Goal: Complete Application Form: Complete application form

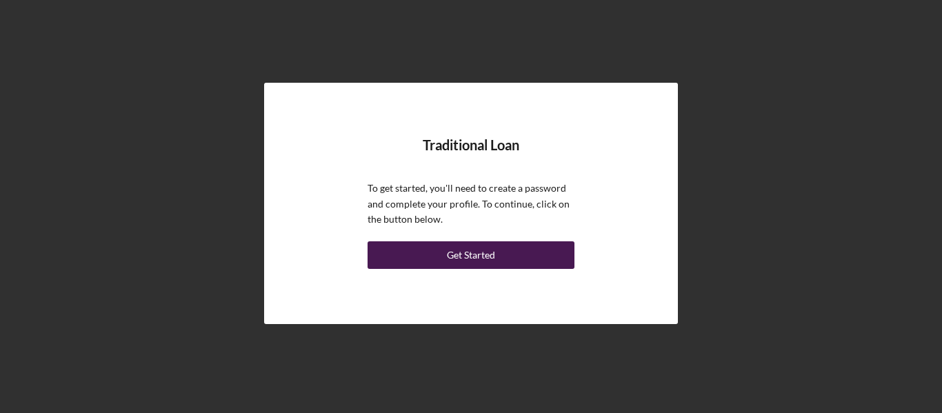
click at [487, 250] on div "Get Started" at bounding box center [471, 255] width 48 height 28
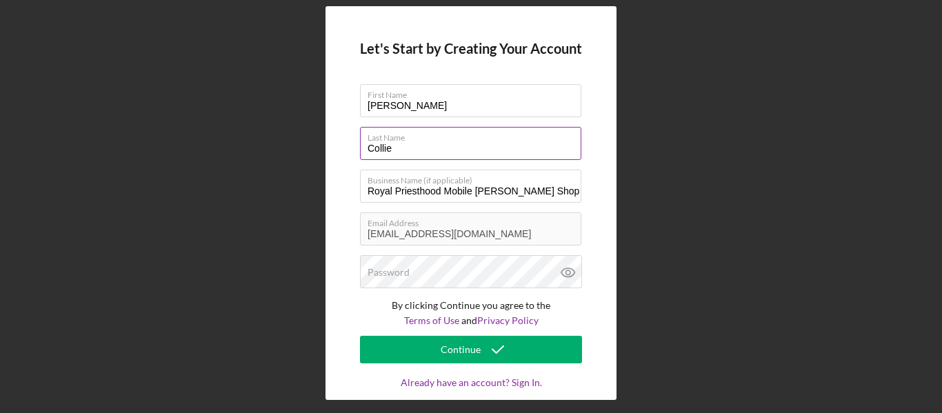
click at [406, 145] on input "Collie" at bounding box center [470, 143] width 221 height 33
type input "Collie"
click at [683, 245] on div "Let's Start by Creating Your Account First Name [PERSON_NAME] Last Name Collie …" at bounding box center [471, 203] width 928 height 406
click at [676, 326] on div "Let's Start by Creating Your Account First Name [PERSON_NAME] Last Name Collie …" at bounding box center [471, 203] width 928 height 406
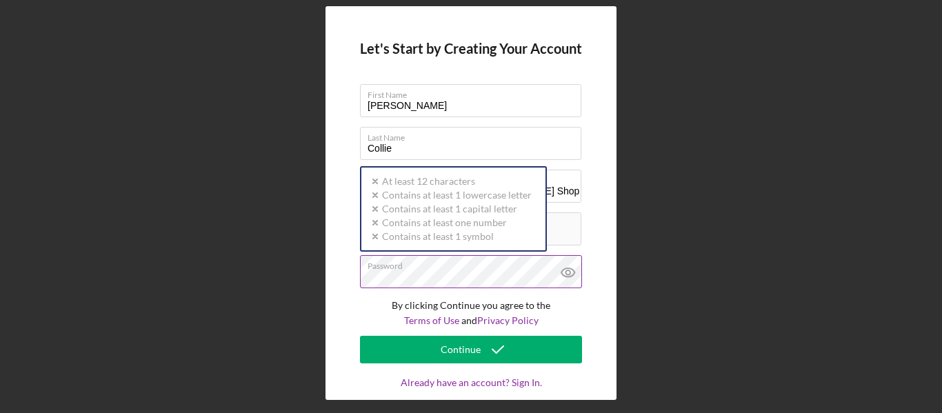
click at [468, 267] on div "Password Icon/icon-validation-no At least 12 characters Icon/icon-validation-no…" at bounding box center [471, 272] width 222 height 34
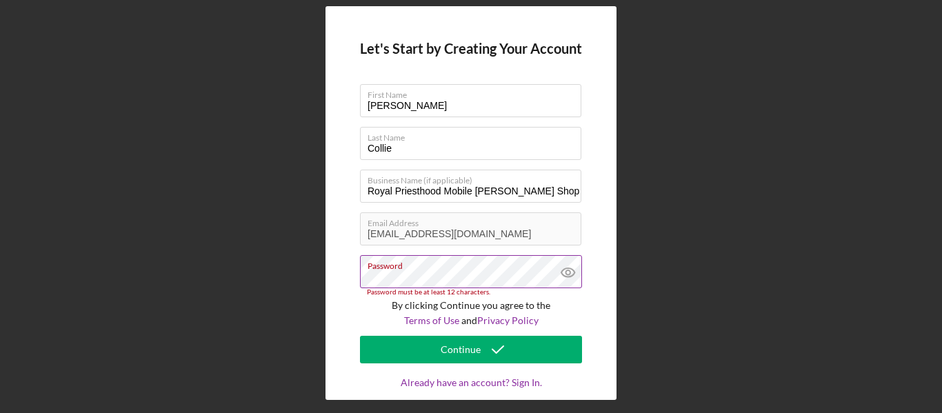
click at [566, 269] on icon at bounding box center [568, 272] width 34 height 34
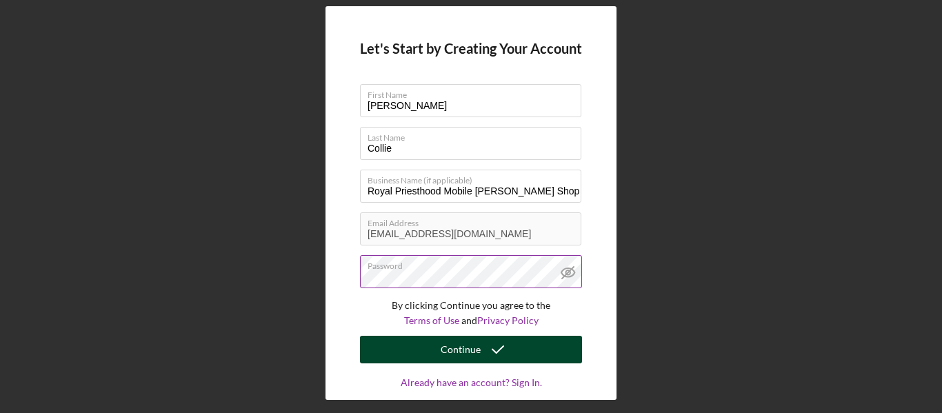
click at [453, 348] on div "Continue" at bounding box center [461, 350] width 40 height 28
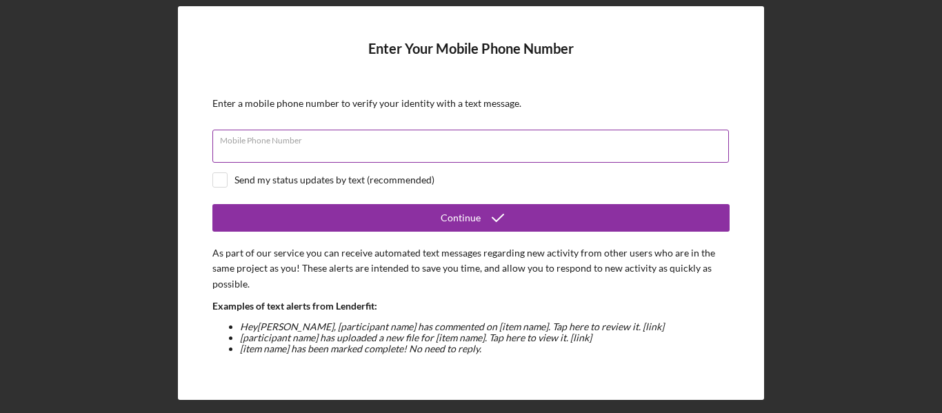
click at [525, 152] on input "Mobile Phone Number" at bounding box center [470, 146] width 516 height 33
type input "[PHONE_NUMBER]"
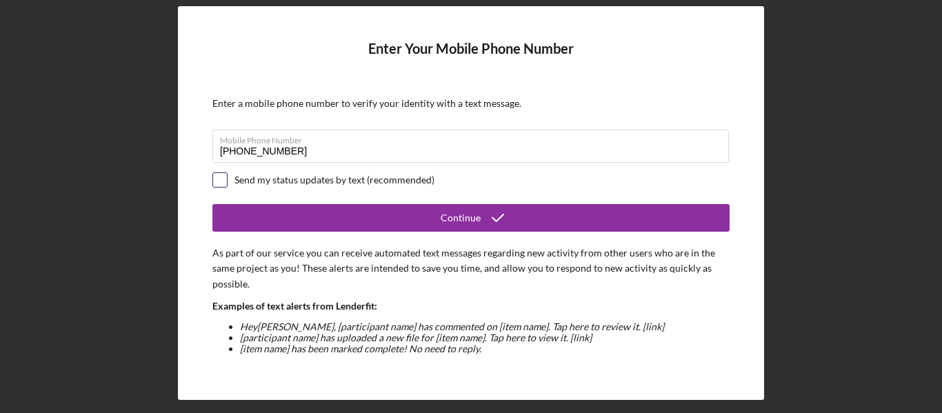
click at [221, 177] on input "checkbox" at bounding box center [220, 180] width 14 height 14
checkbox input "true"
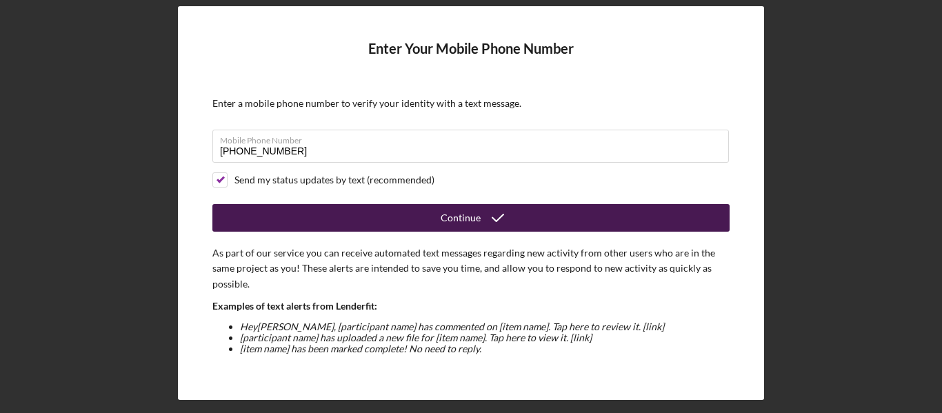
click at [423, 210] on button "Continue" at bounding box center [470, 218] width 517 height 28
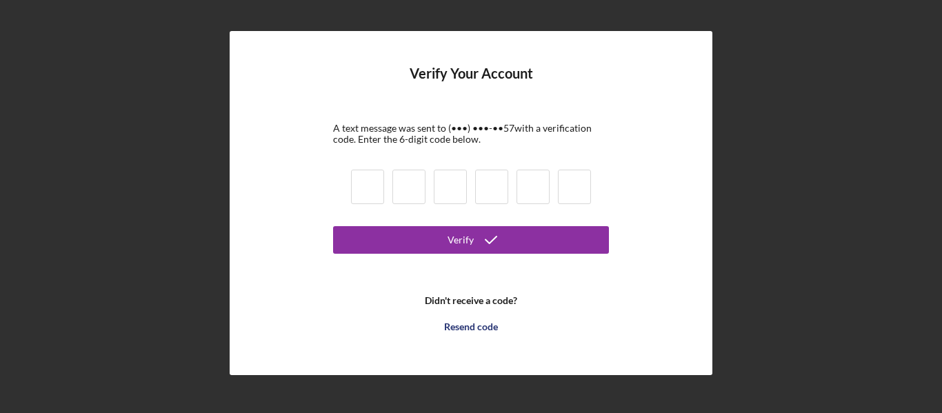
click at [372, 194] on input at bounding box center [367, 187] width 33 height 34
type input "7"
type input "5"
type input "3"
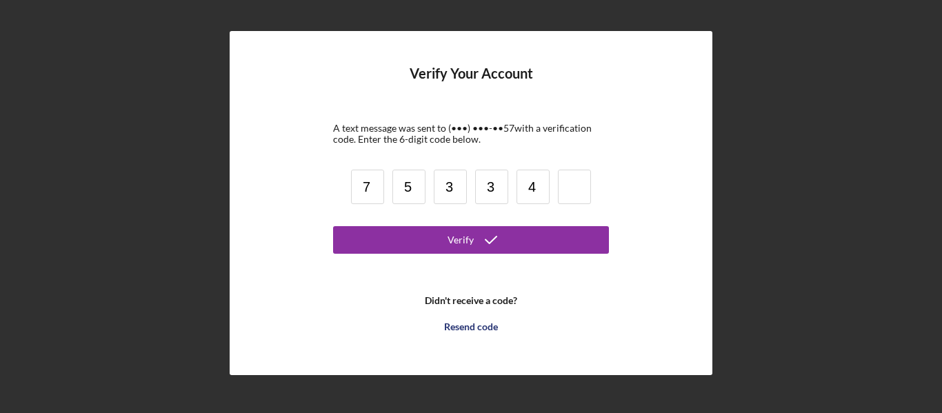
type input "4"
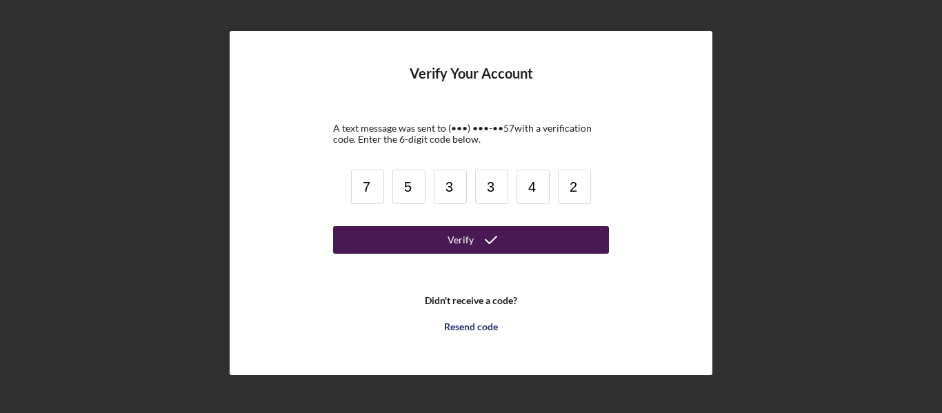
type input "2"
click at [455, 241] on div "Verify" at bounding box center [460, 240] width 26 height 28
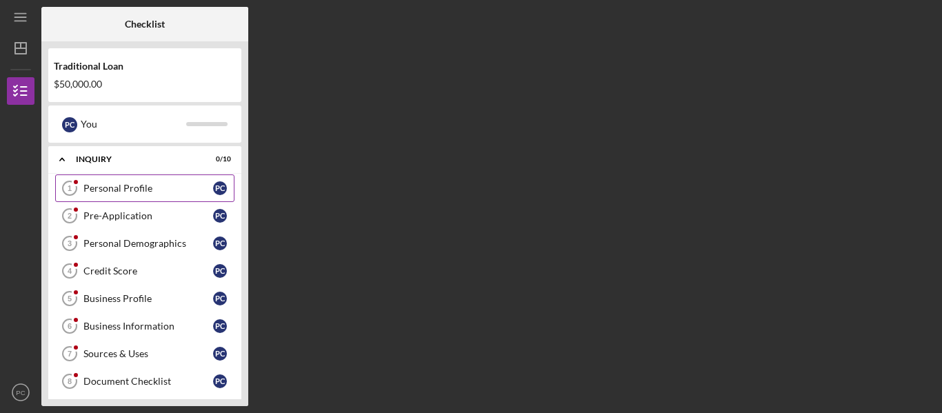
click at [154, 185] on div "Personal Profile" at bounding box center [148, 188] width 130 height 11
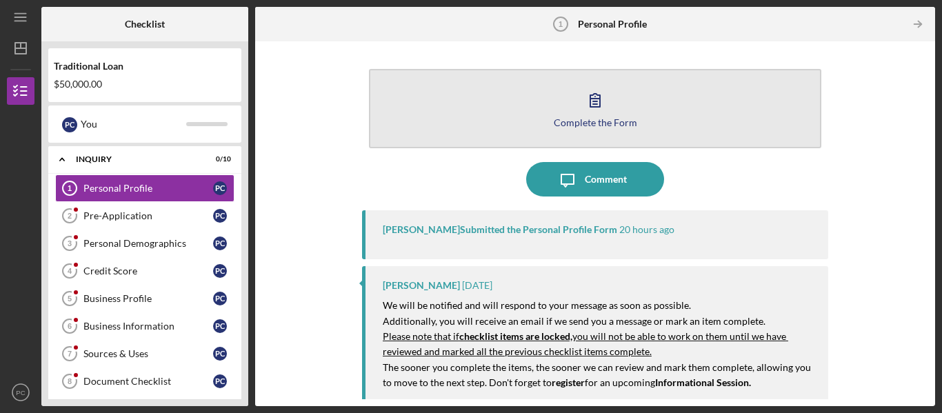
click at [627, 120] on div "Complete the Form" at bounding box center [595, 122] width 83 height 10
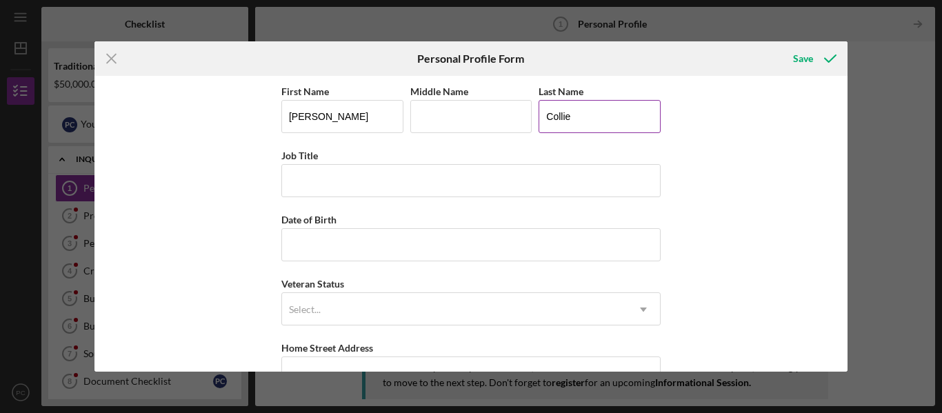
click at [585, 114] on input "Collie" at bounding box center [600, 116] width 122 height 33
type input "[PERSON_NAME]"
click at [458, 183] on input "Job Title" at bounding box center [470, 180] width 379 height 33
type input "O"
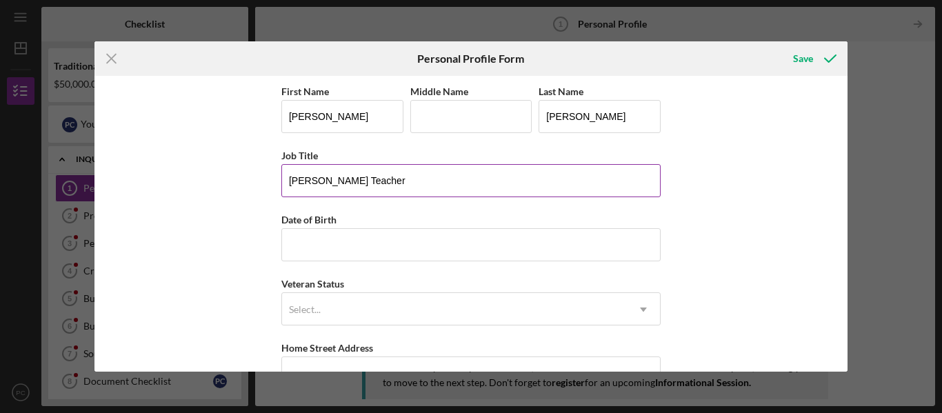
click at [285, 181] on input "[PERSON_NAME] Teacher" at bounding box center [470, 180] width 379 height 33
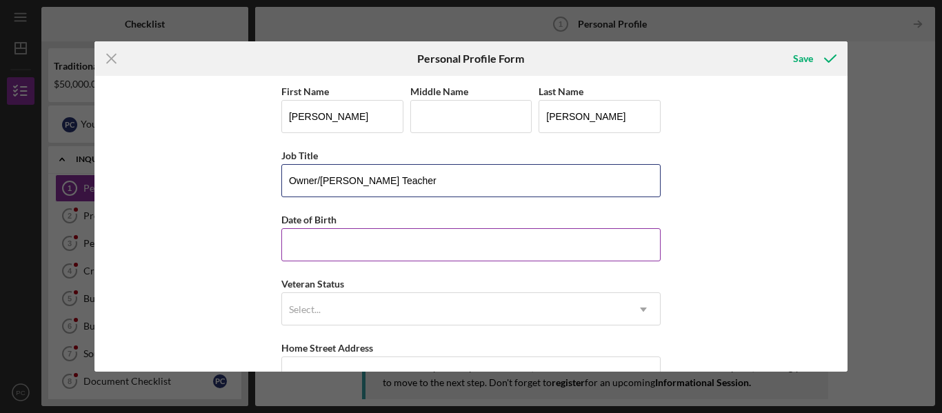
type input "Owner/[PERSON_NAME] Teacher"
click at [388, 240] on input "Date of Birth" at bounding box center [470, 244] width 379 height 33
type input "[DATE]"
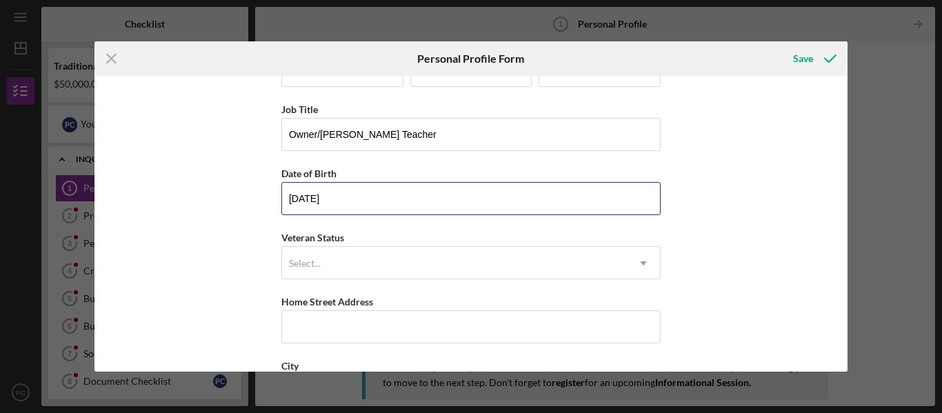
scroll to position [49, 0]
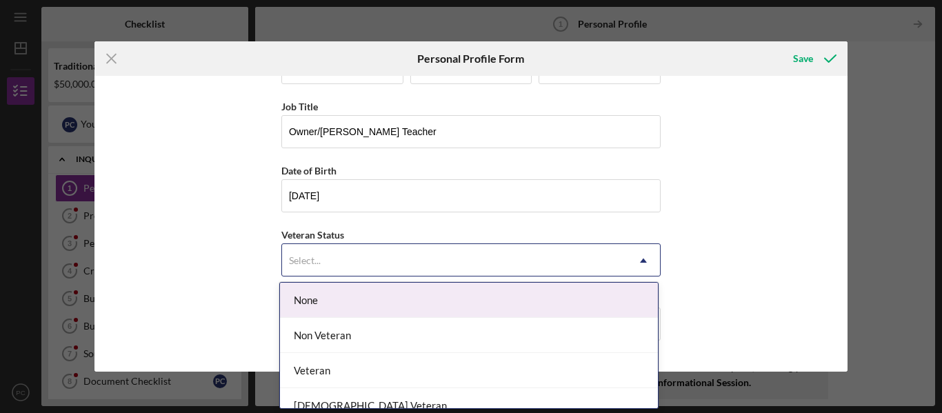
click at [430, 267] on div "Select..." at bounding box center [454, 261] width 345 height 32
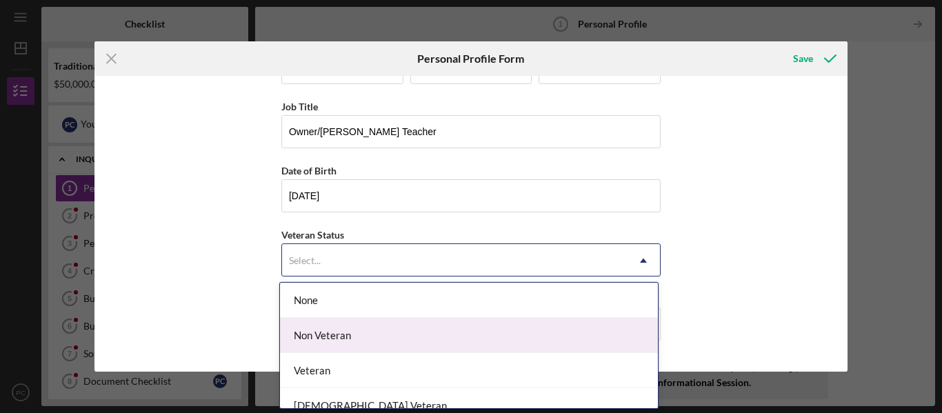
click at [370, 334] on div "Non Veteran" at bounding box center [469, 335] width 378 height 35
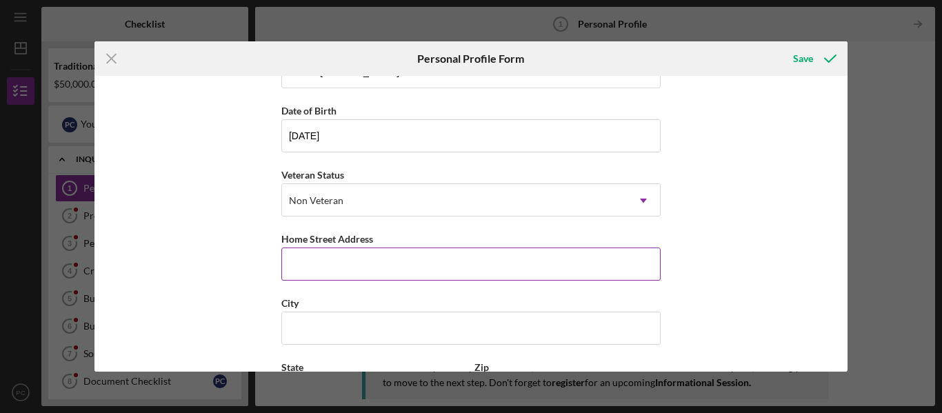
scroll to position [110, 0]
click at [420, 276] on input "Home Street Address" at bounding box center [470, 263] width 379 height 33
type input "[STREET_ADDRESS]"
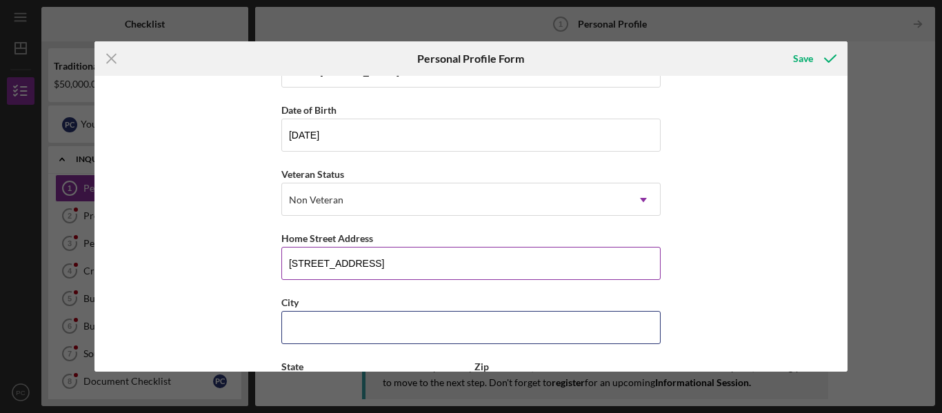
type input "[GEOGRAPHIC_DATA]"
type input "OH"
type input "43140"
type input "[GEOGRAPHIC_DATA]"
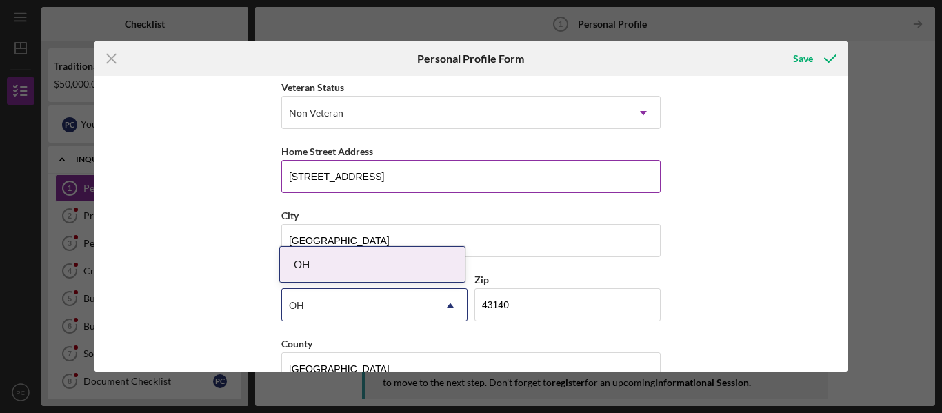
scroll to position [197, 0]
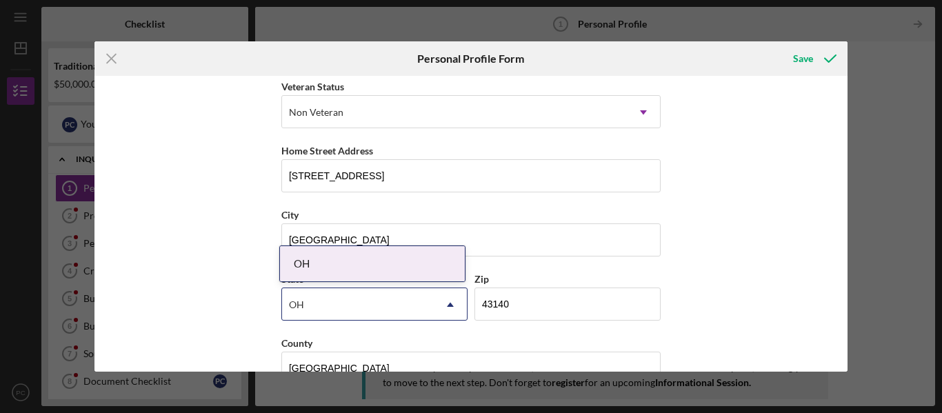
click at [418, 271] on div "OH" at bounding box center [372, 263] width 185 height 35
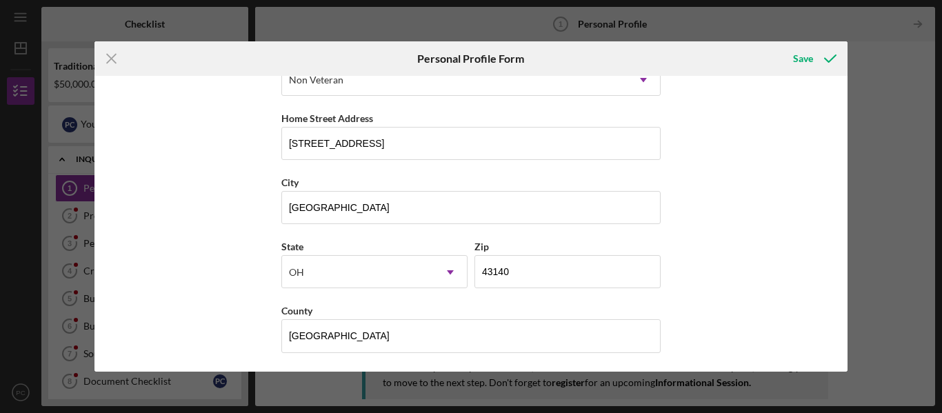
scroll to position [232, 0]
click at [794, 200] on div "First Name [PERSON_NAME] Middle Name Last Name [PERSON_NAME] Job Title Owner/[P…" at bounding box center [471, 224] width 754 height 296
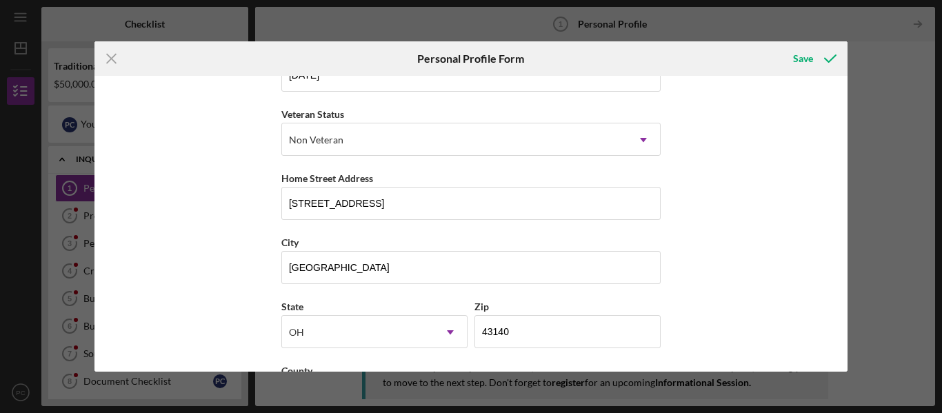
scroll to position [170, 0]
click at [805, 57] on div "Save" at bounding box center [803, 59] width 20 height 28
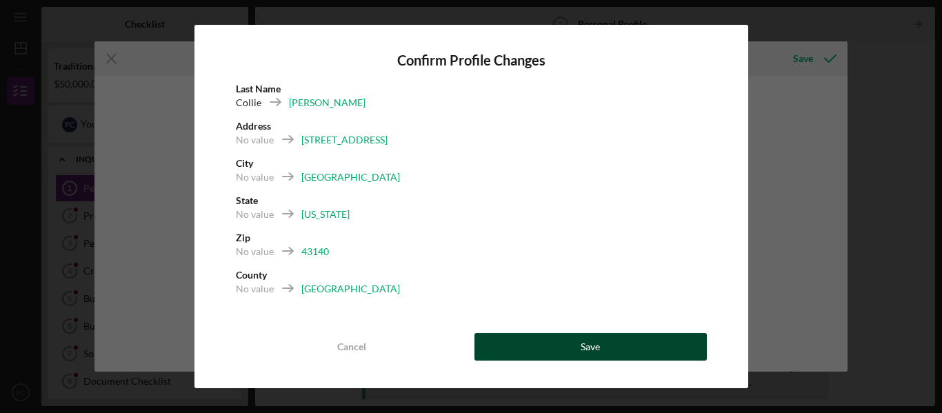
click at [590, 344] on div "Save" at bounding box center [590, 347] width 19 height 28
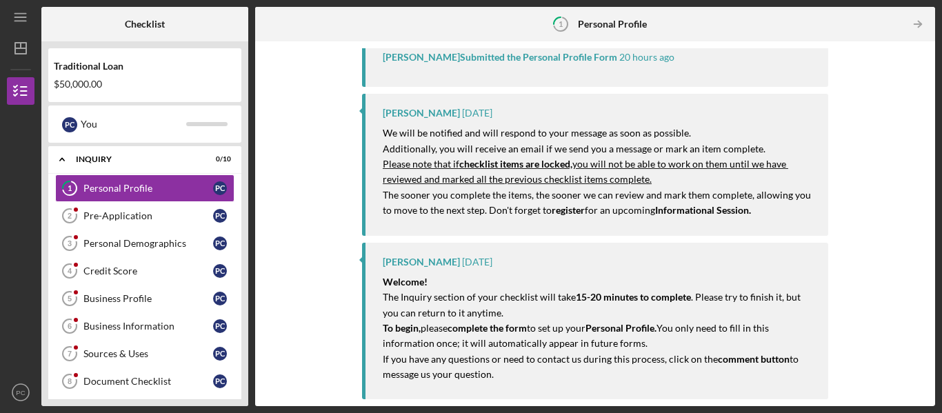
scroll to position [304, 0]
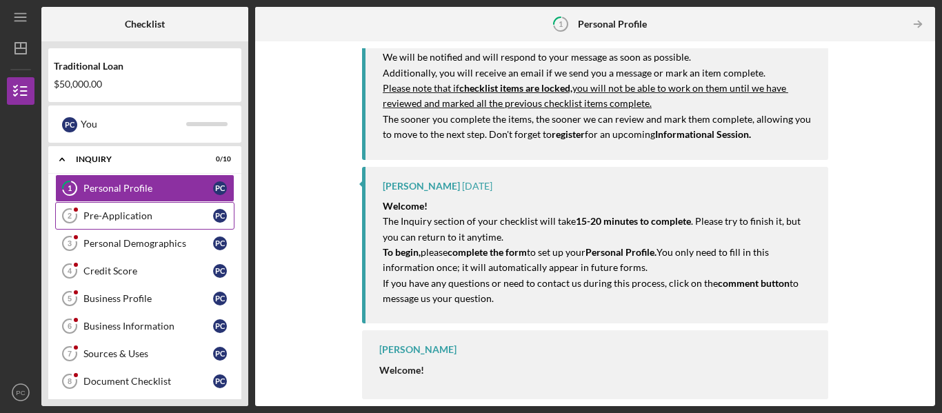
click at [140, 217] on div "Pre-Application" at bounding box center [148, 215] width 130 height 11
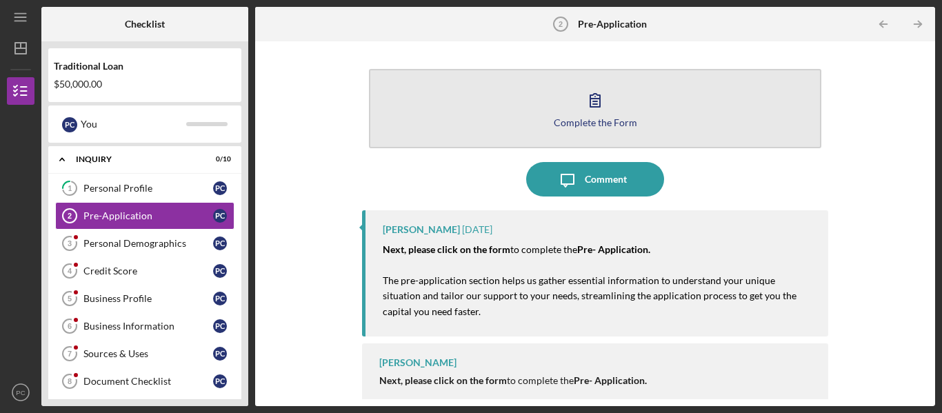
click at [590, 104] on icon "button" at bounding box center [595, 100] width 34 height 34
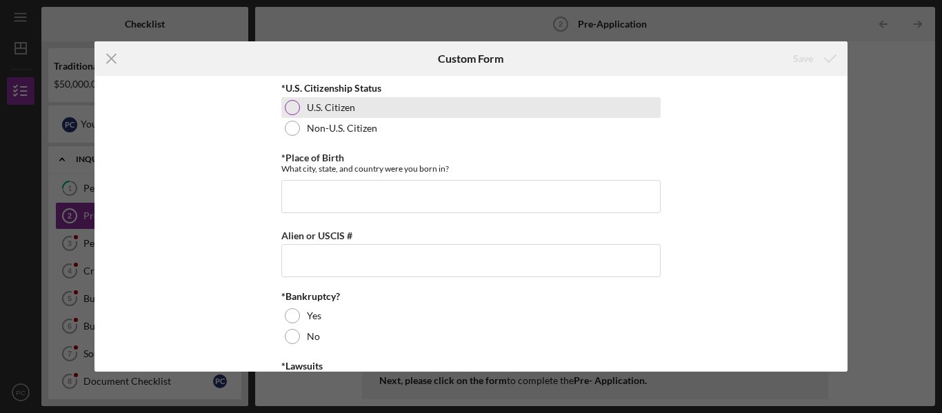
click at [291, 105] on div at bounding box center [292, 107] width 15 height 15
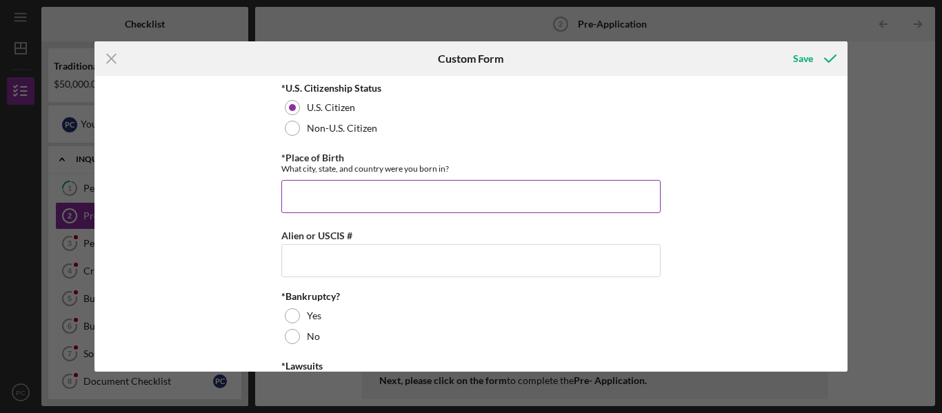
click at [326, 191] on input "*Place of Birth" at bounding box center [470, 196] width 379 height 33
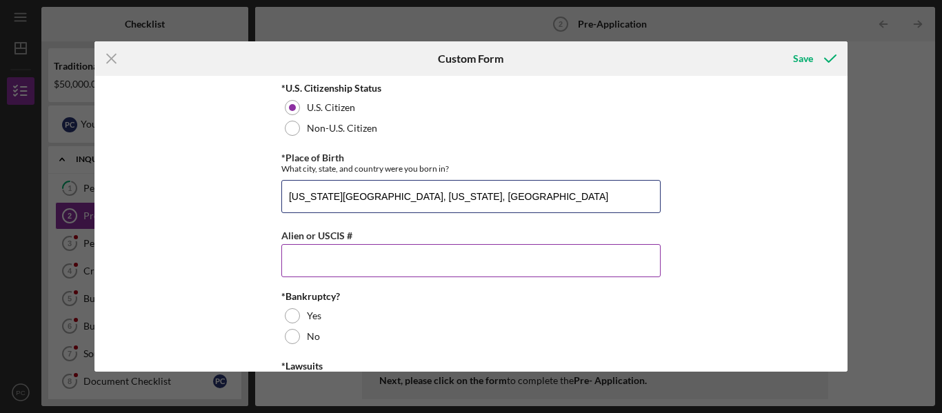
type input "[US_STATE][GEOGRAPHIC_DATA], [US_STATE], [GEOGRAPHIC_DATA]"
click at [388, 256] on input "Alien or USCIS #" at bounding box center [470, 260] width 379 height 33
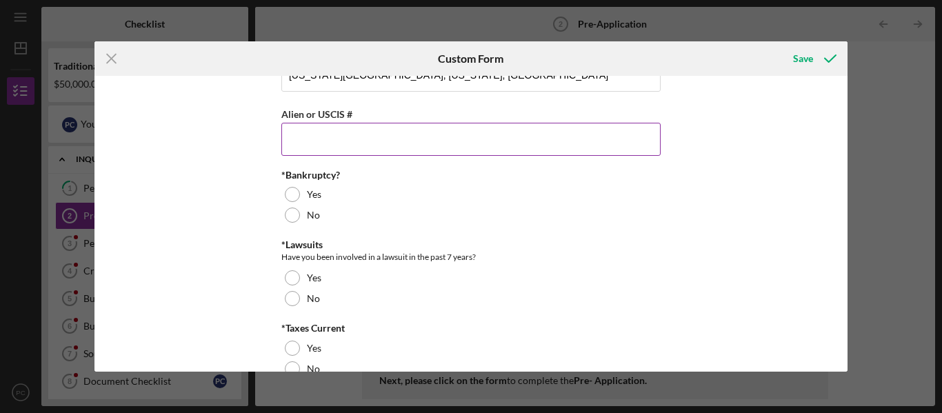
scroll to position [122, 0]
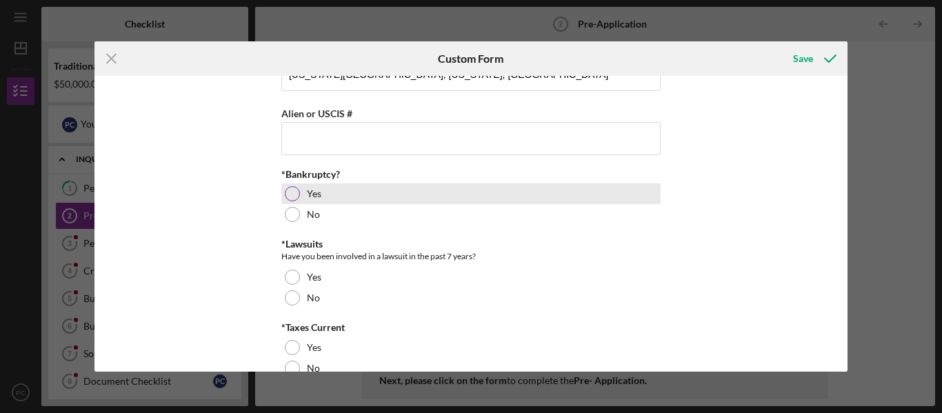
click at [288, 190] on div at bounding box center [292, 193] width 15 height 15
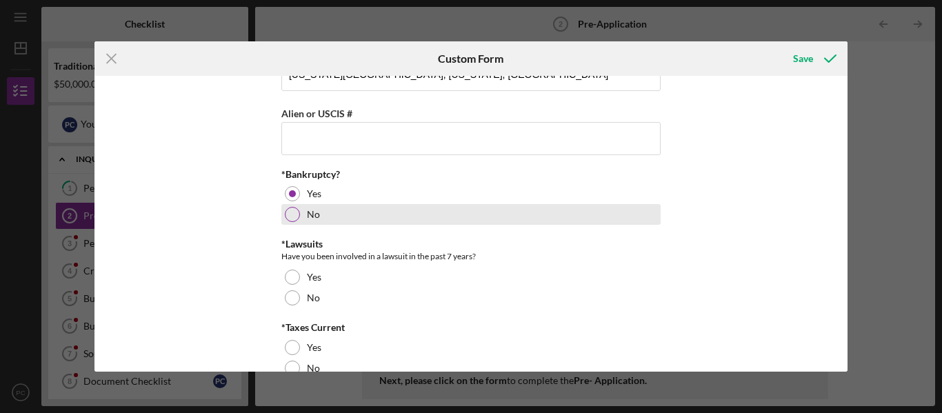
scroll to position [157, 0]
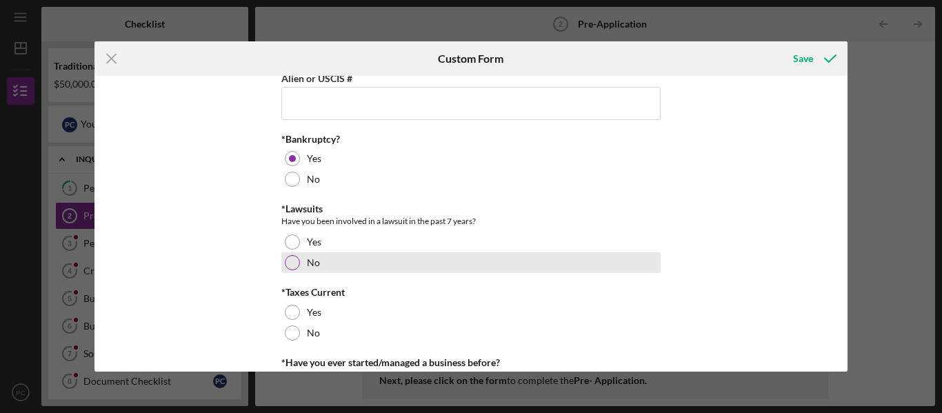
click at [298, 268] on div "No" at bounding box center [470, 262] width 379 height 21
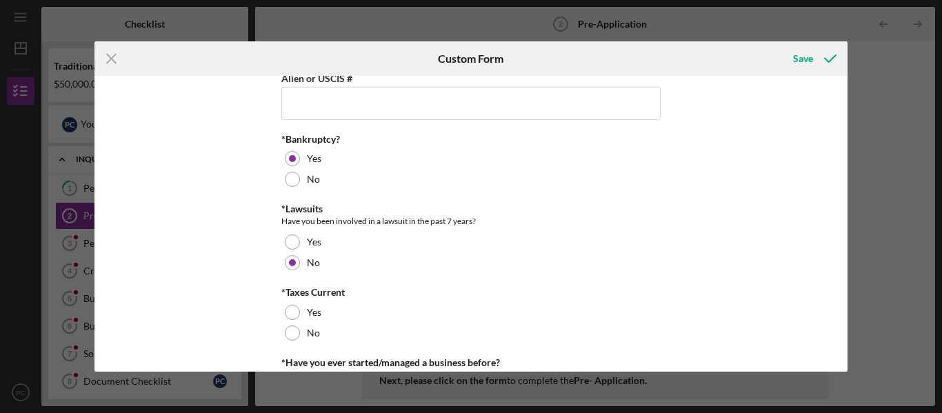
scroll to position [219, 0]
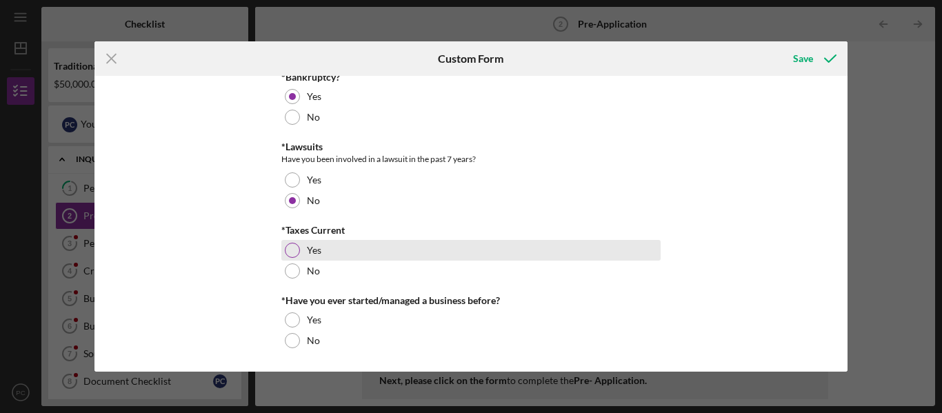
click at [287, 247] on div at bounding box center [292, 250] width 15 height 15
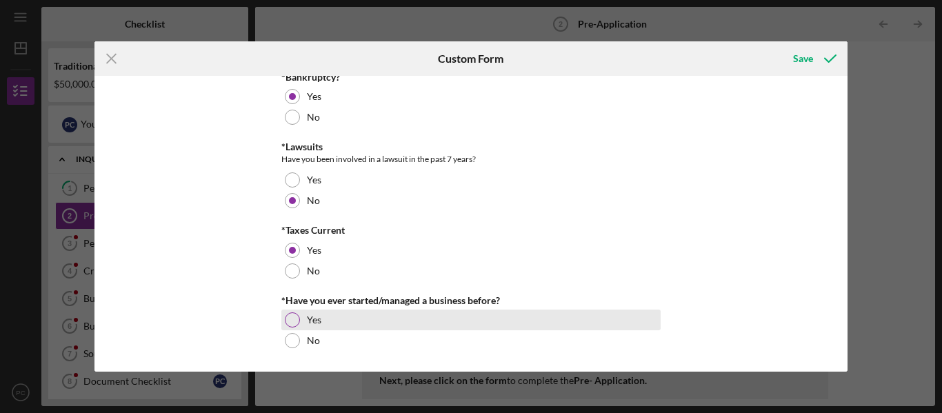
click at [292, 321] on div at bounding box center [292, 319] width 15 height 15
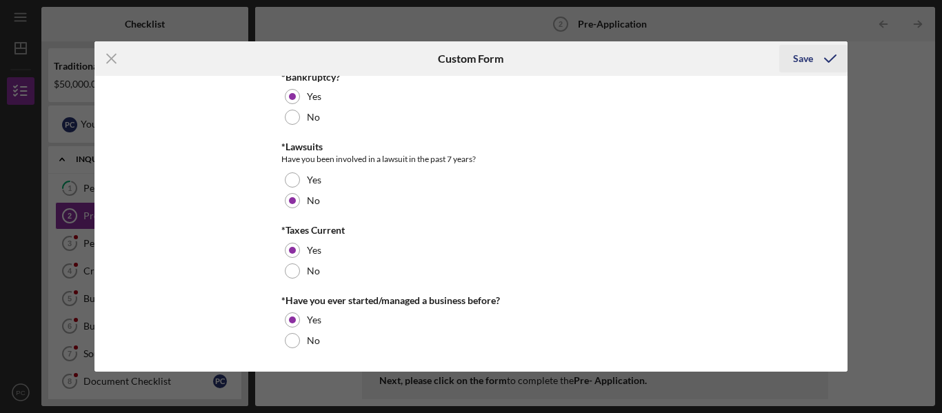
click at [807, 54] on div "Save" at bounding box center [803, 59] width 20 height 28
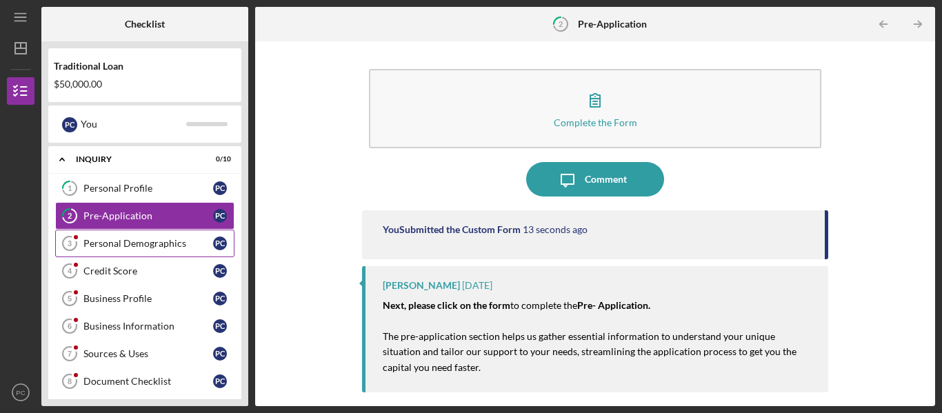
click at [172, 237] on link "Personal Demographics 3 Personal Demographics P C" at bounding box center [144, 244] width 179 height 28
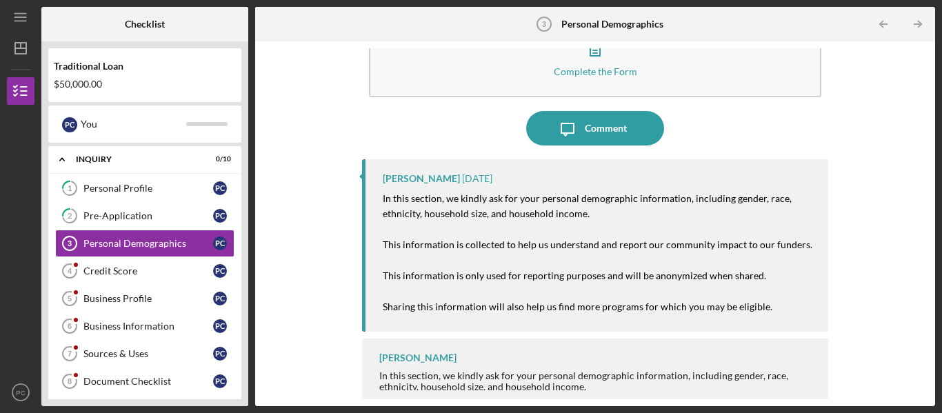
scroll to position [59, 0]
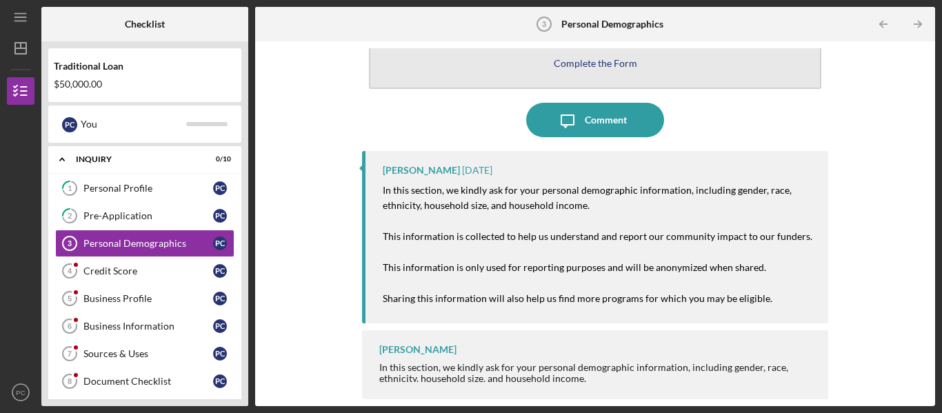
click at [581, 71] on button "Complete the Form Form" at bounding box center [595, 49] width 452 height 79
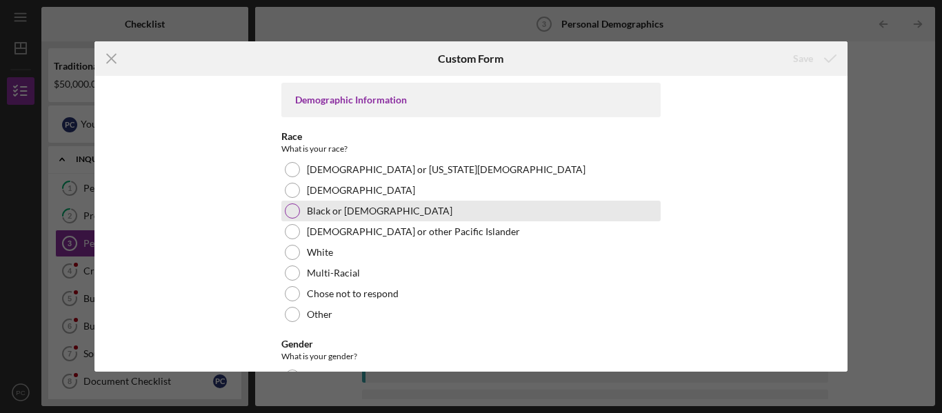
click at [368, 207] on label "Black or [DEMOGRAPHIC_DATA]" at bounding box center [379, 210] width 145 height 11
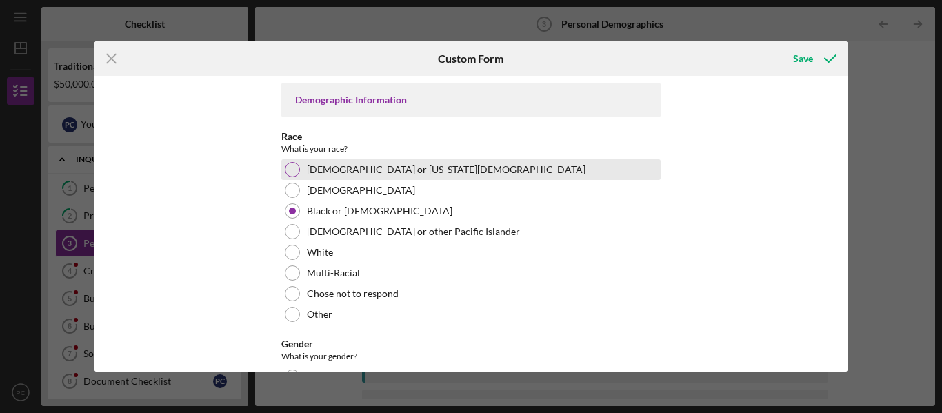
click at [291, 166] on div at bounding box center [292, 169] width 15 height 15
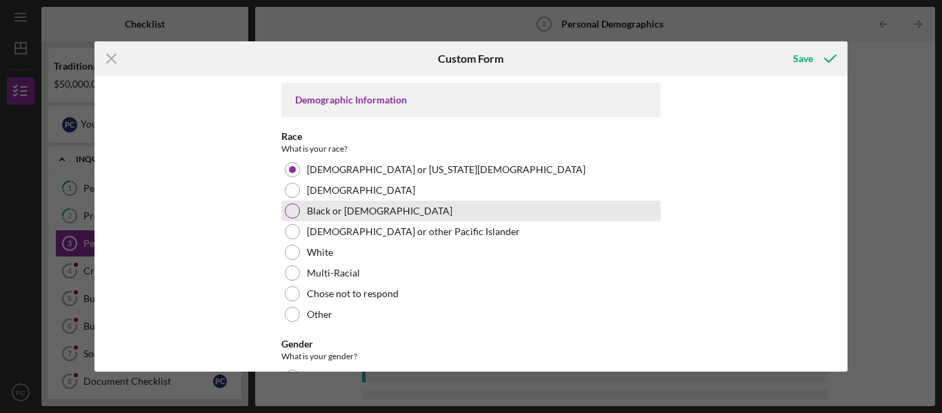
click at [334, 207] on label "Black or [DEMOGRAPHIC_DATA]" at bounding box center [379, 210] width 145 height 11
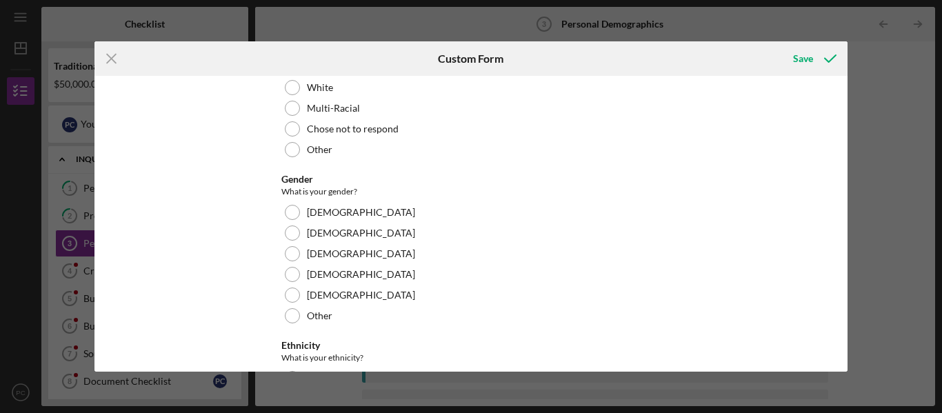
scroll to position [165, 0]
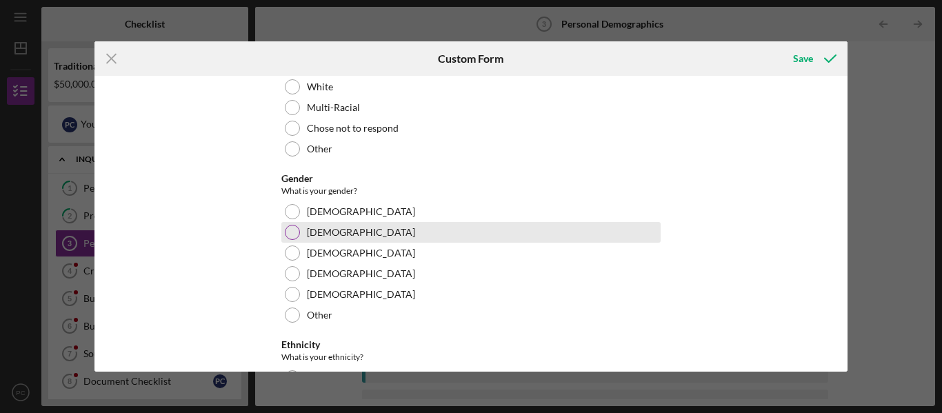
click at [316, 237] on label "[DEMOGRAPHIC_DATA]" at bounding box center [361, 232] width 108 height 11
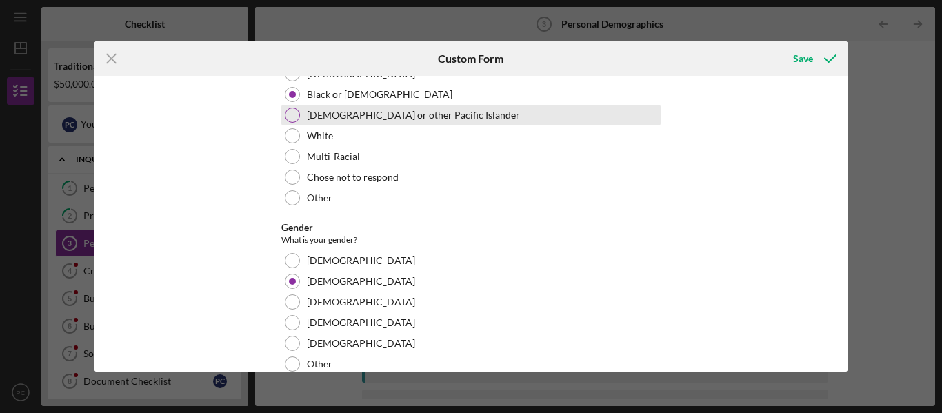
scroll to position [109, 0]
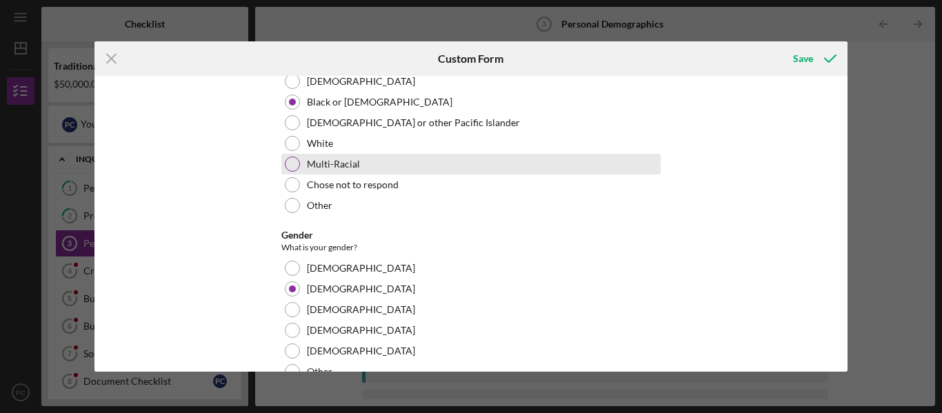
click at [303, 168] on div "Multi-Racial" at bounding box center [470, 164] width 379 height 21
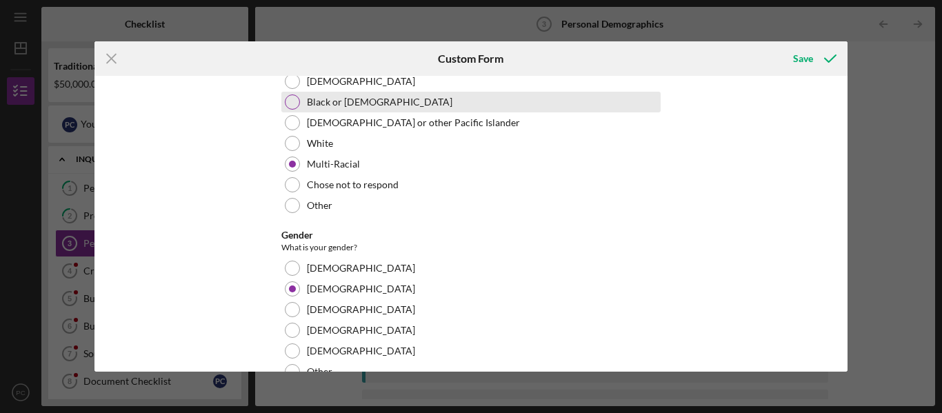
click at [281, 105] on div "Black or [DEMOGRAPHIC_DATA]" at bounding box center [470, 102] width 379 height 21
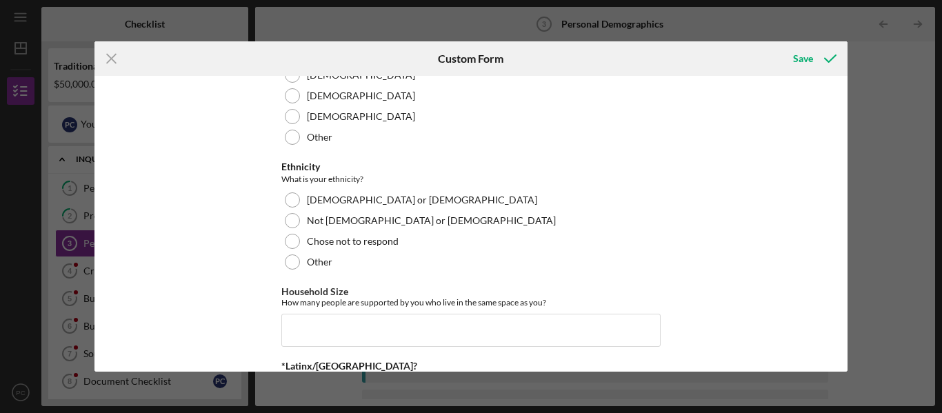
scroll to position [344, 0]
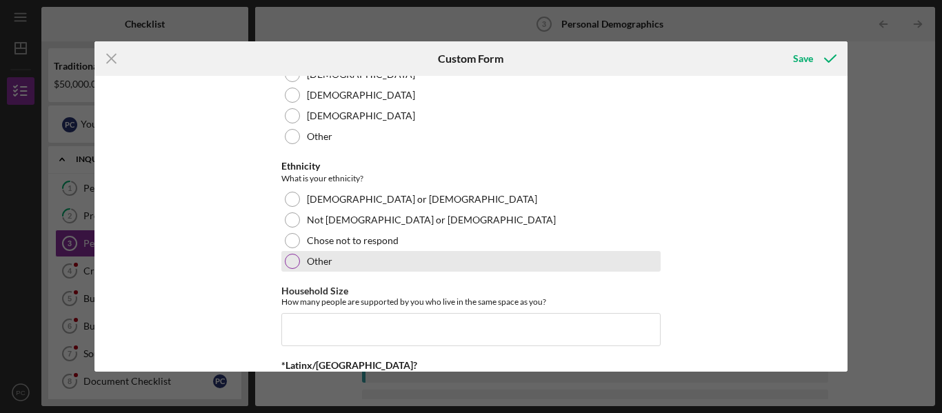
click at [289, 264] on div at bounding box center [292, 261] width 15 height 15
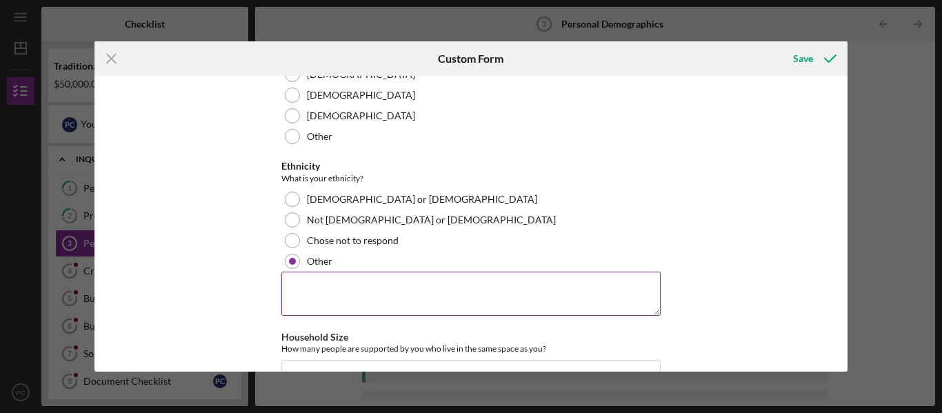
click at [366, 299] on textarea at bounding box center [470, 294] width 379 height 44
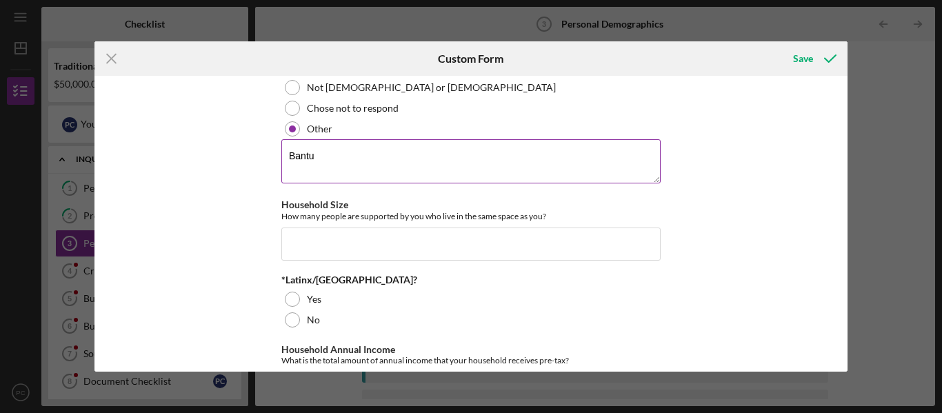
scroll to position [477, 0]
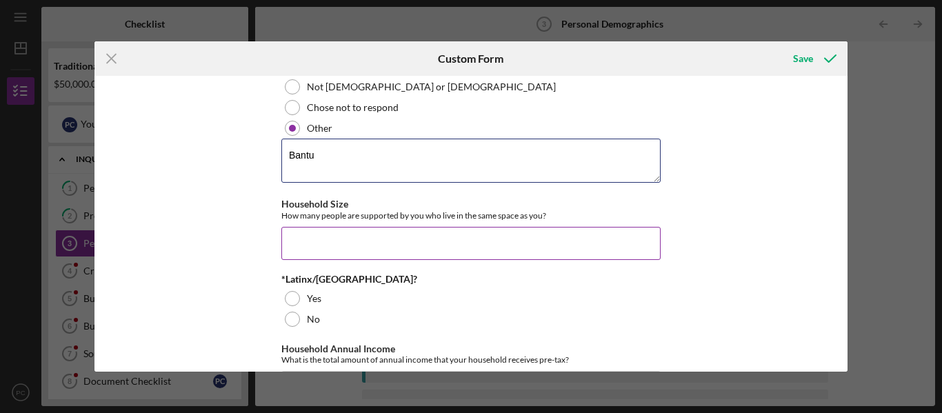
type textarea "Bantu"
click at [381, 239] on input "Household Size" at bounding box center [470, 243] width 379 height 33
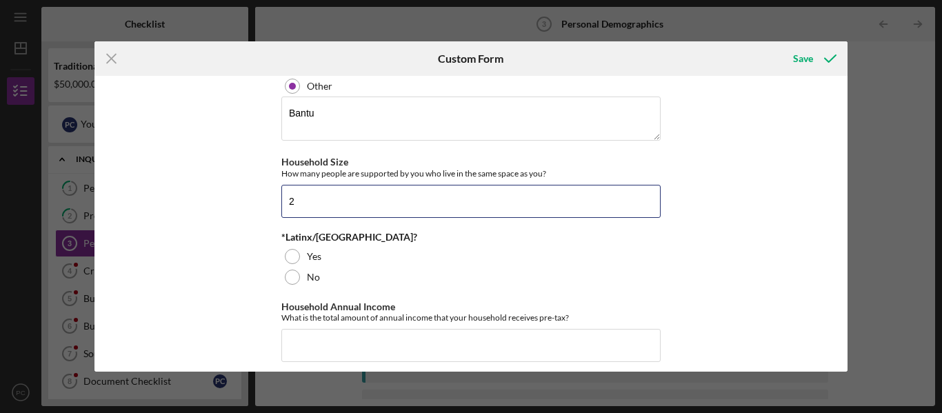
scroll to position [520, 0]
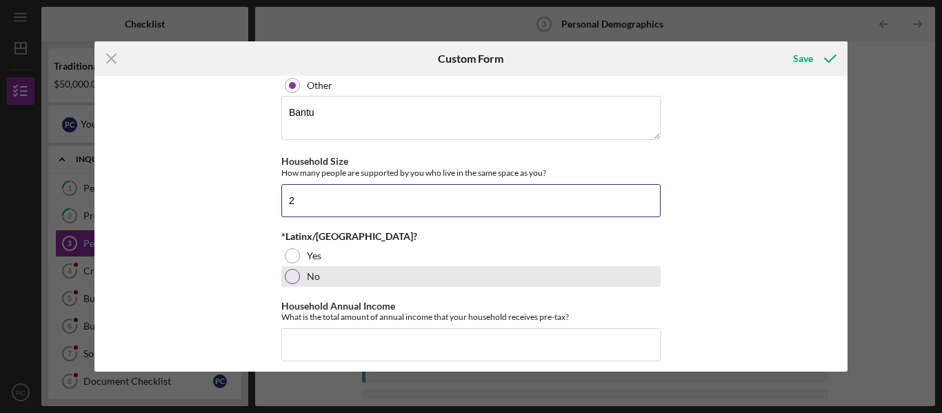
type input "2"
click at [282, 277] on div "No" at bounding box center [470, 276] width 379 height 21
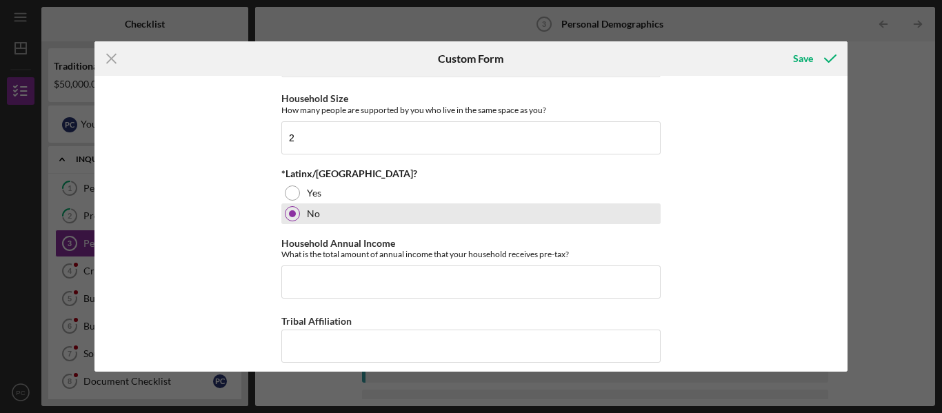
scroll to position [583, 0]
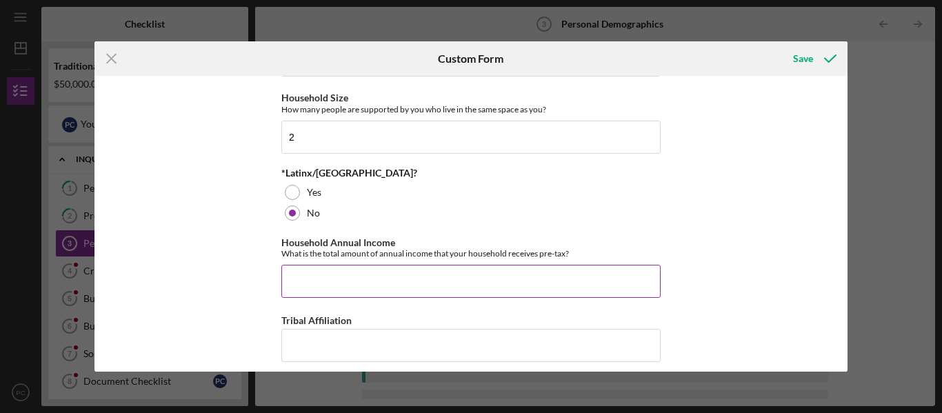
click at [348, 274] on input "Household Annual Income" at bounding box center [470, 281] width 379 height 33
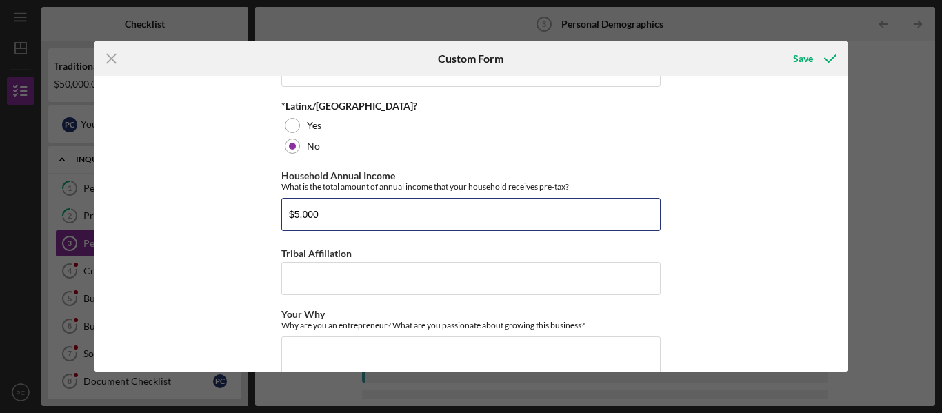
scroll to position [652, 0]
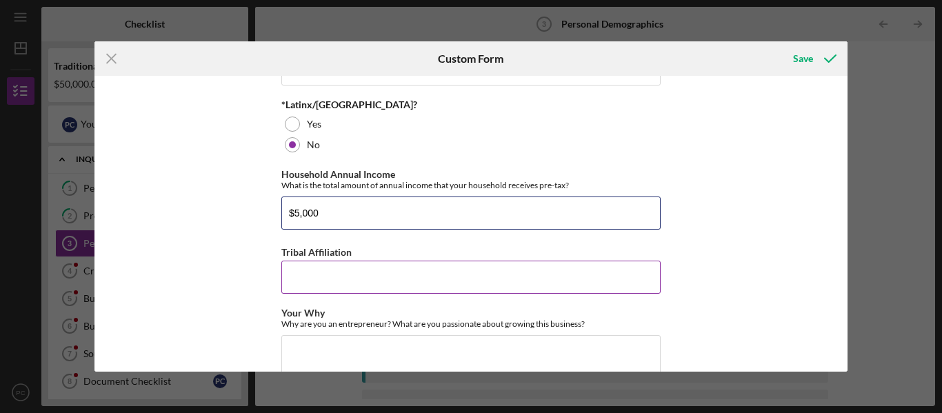
type input "$5,000"
click at [436, 279] on input "Tribal Affiliation" at bounding box center [470, 277] width 379 height 33
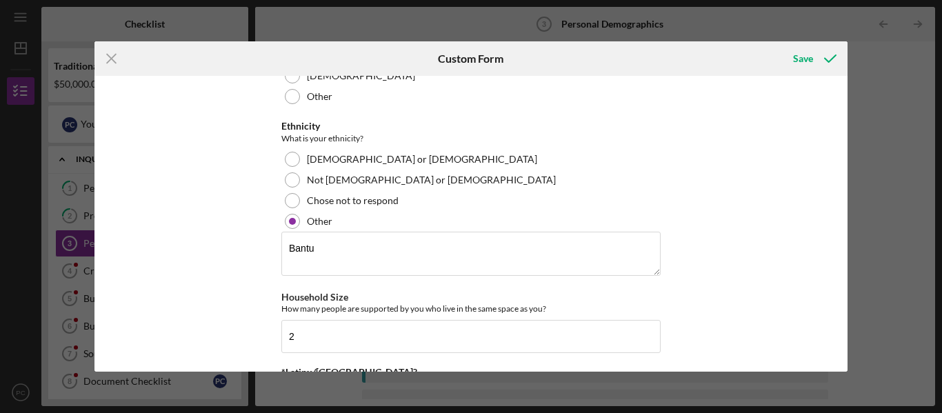
scroll to position [383, 0]
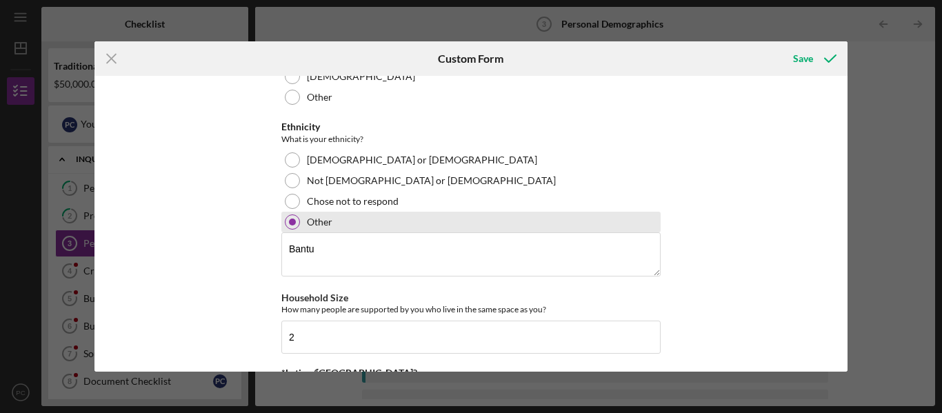
click at [292, 222] on div at bounding box center [292, 222] width 7 height 7
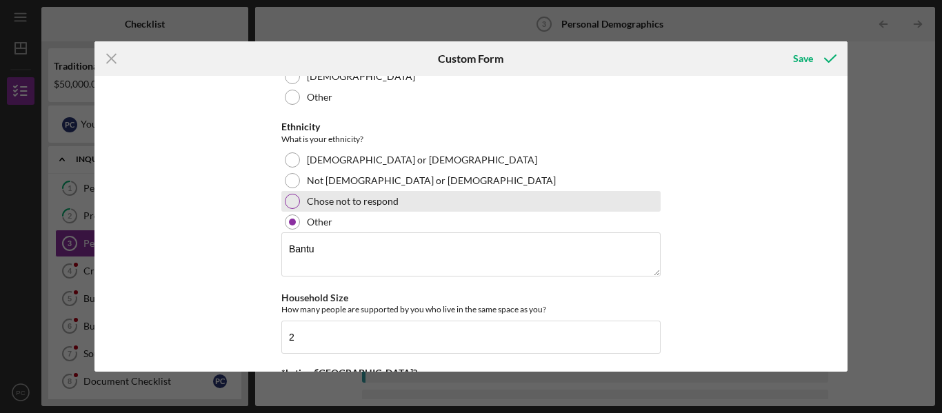
click at [287, 205] on div at bounding box center [292, 201] width 15 height 15
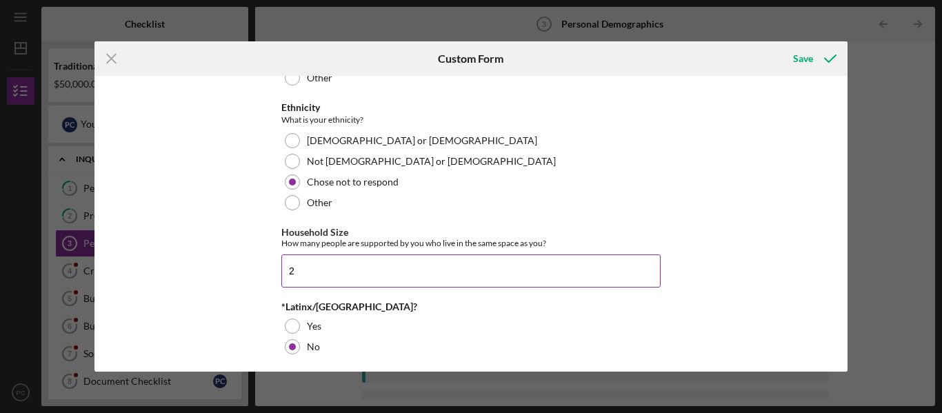
scroll to position [402, 0]
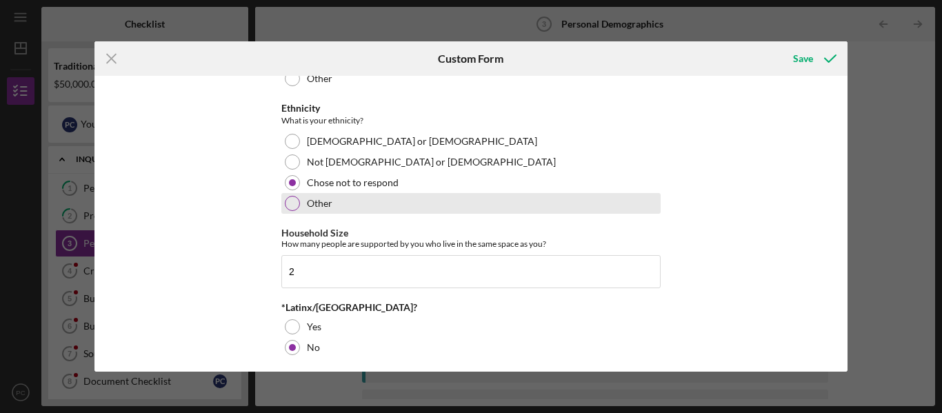
click at [290, 205] on div at bounding box center [292, 203] width 15 height 15
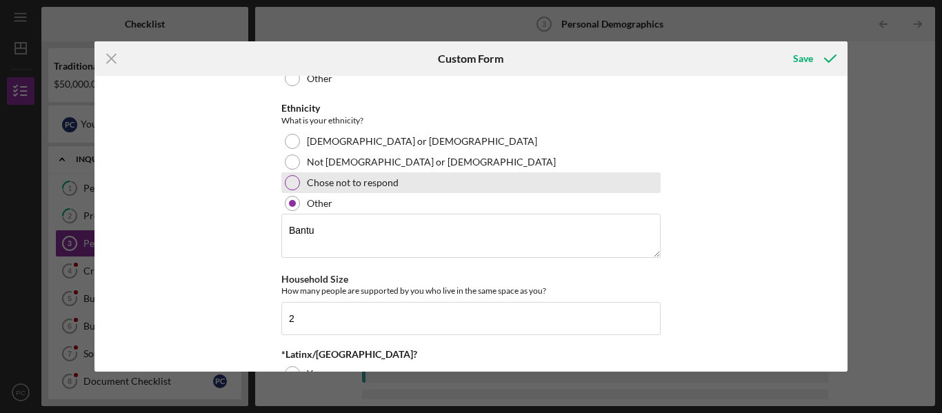
click at [289, 185] on div at bounding box center [292, 182] width 15 height 15
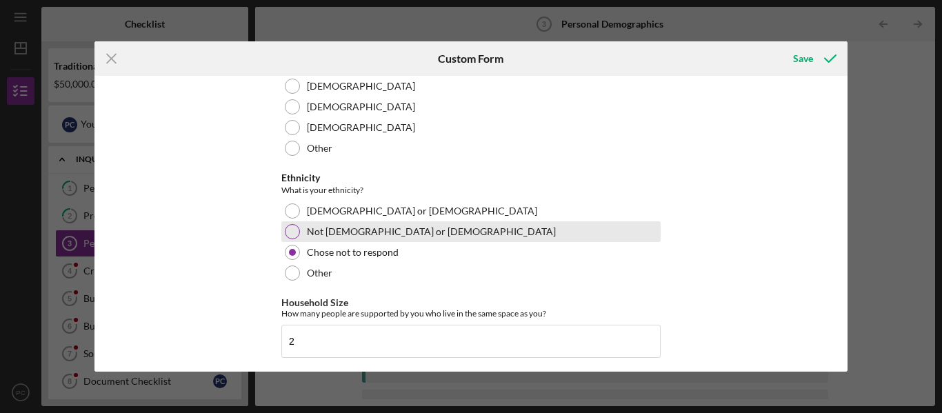
scroll to position [332, 0]
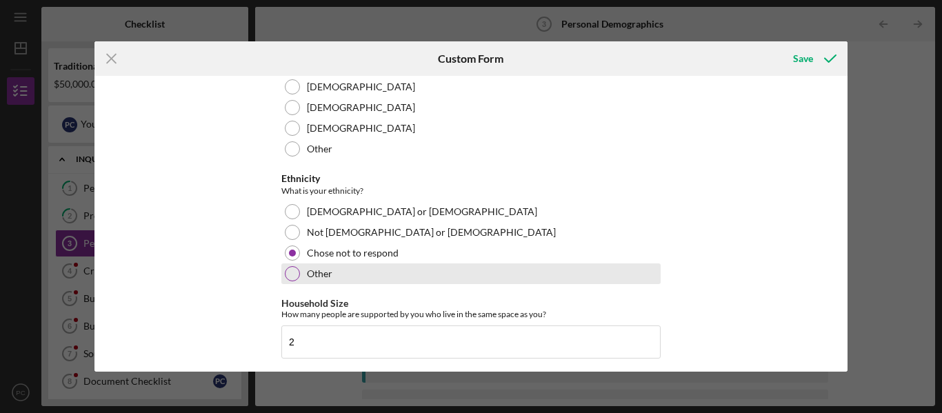
click at [290, 273] on div at bounding box center [292, 273] width 15 height 15
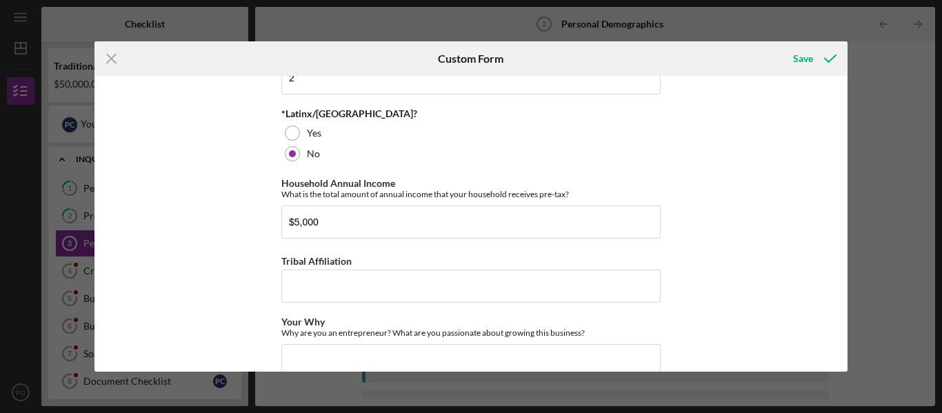
scroll to position [643, 0]
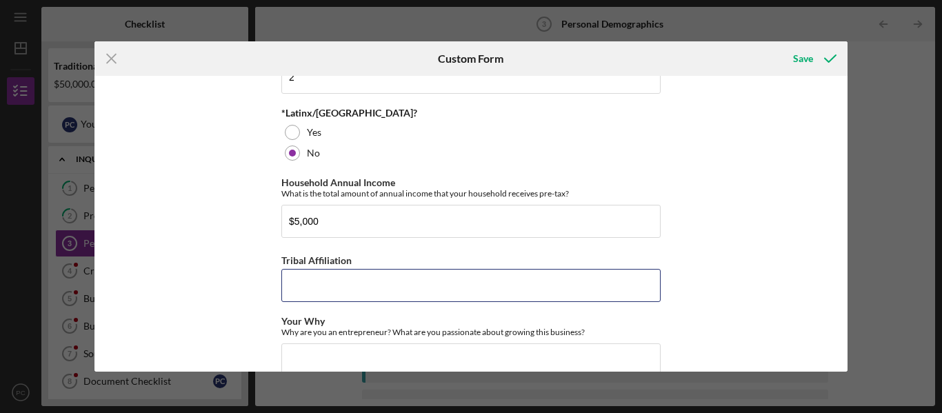
click at [381, 285] on input "Tribal Affiliation" at bounding box center [470, 285] width 379 height 33
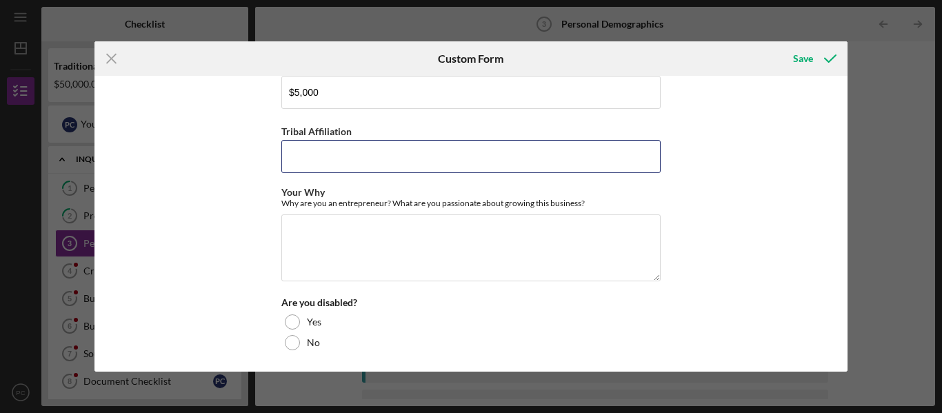
scroll to position [774, 0]
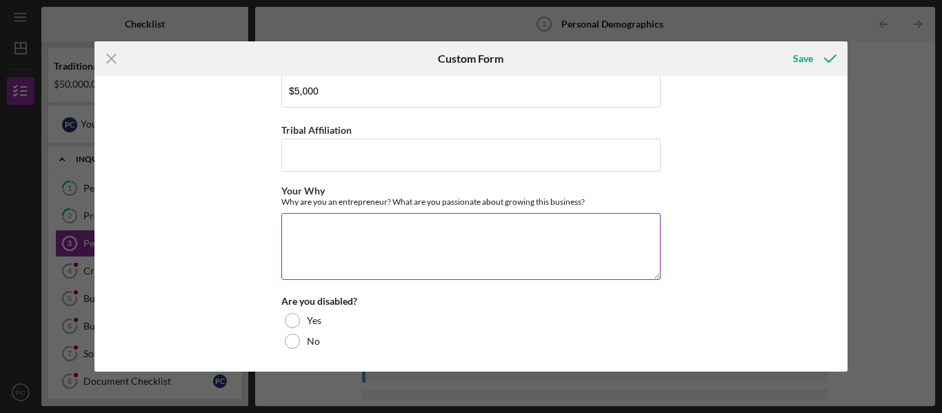
click at [357, 243] on textarea "Your Why" at bounding box center [470, 246] width 379 height 66
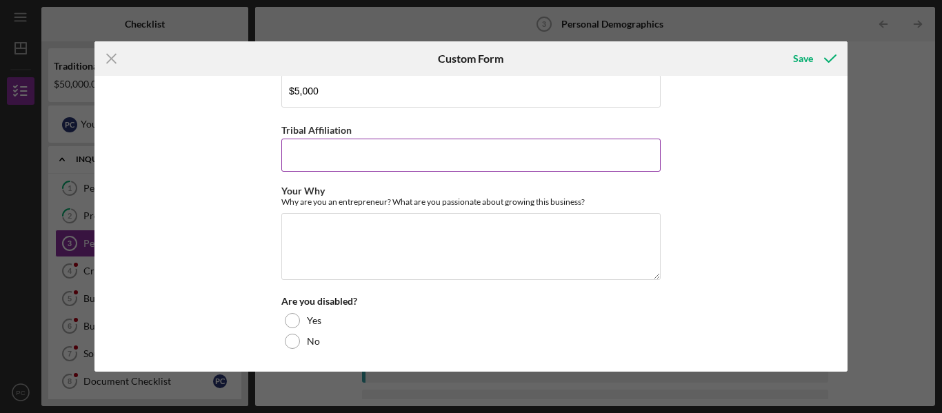
click at [328, 157] on input "Tribal Affiliation" at bounding box center [470, 155] width 379 height 33
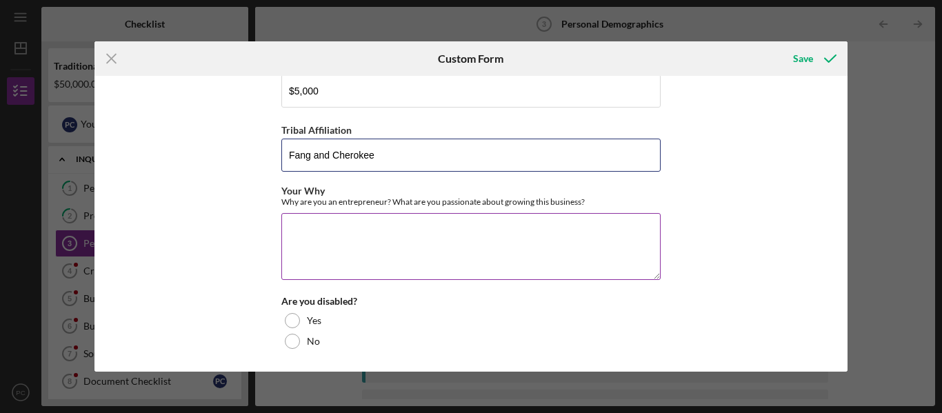
type input "Fang and Cherokee"
click at [322, 225] on textarea "Your Why" at bounding box center [470, 246] width 379 height 66
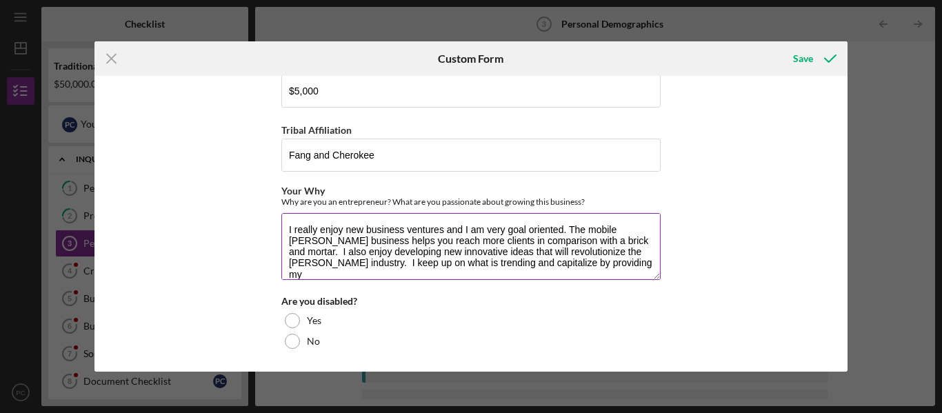
click at [537, 264] on textarea "I really enjoy new business ventures and I am very goal oriented. The mobile [P…" at bounding box center [470, 246] width 379 height 66
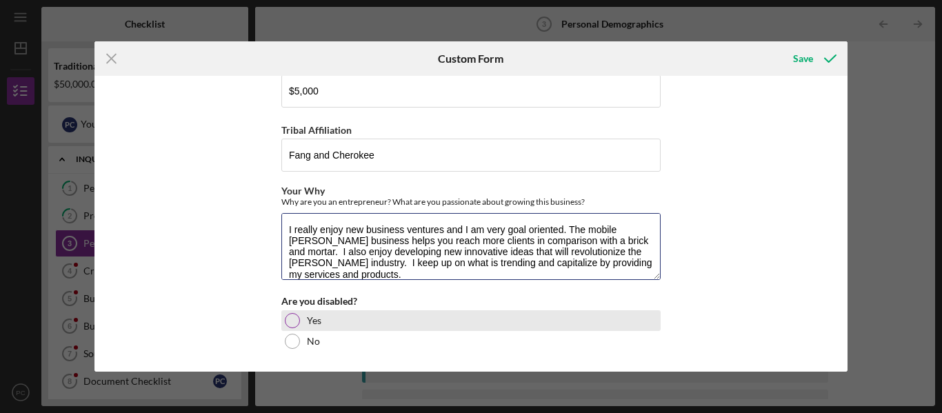
scroll to position [774, 0]
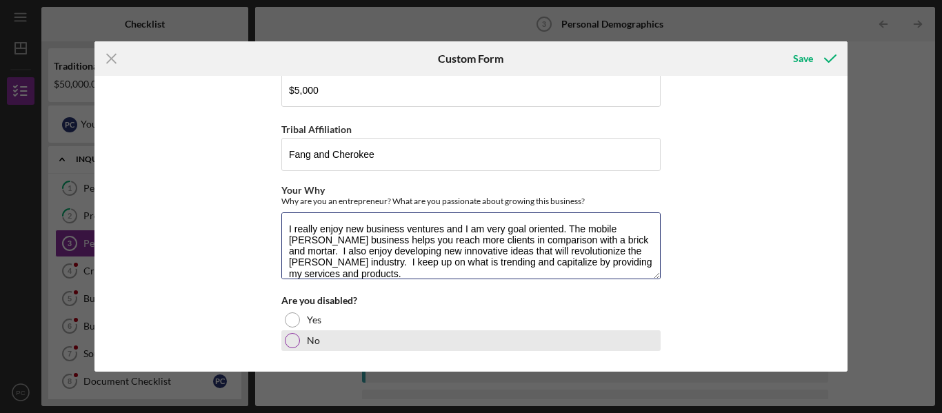
type textarea "I really enjoy new business ventures and I am very goal oriented. The mobile [P…"
click at [287, 349] on div "No" at bounding box center [470, 340] width 379 height 21
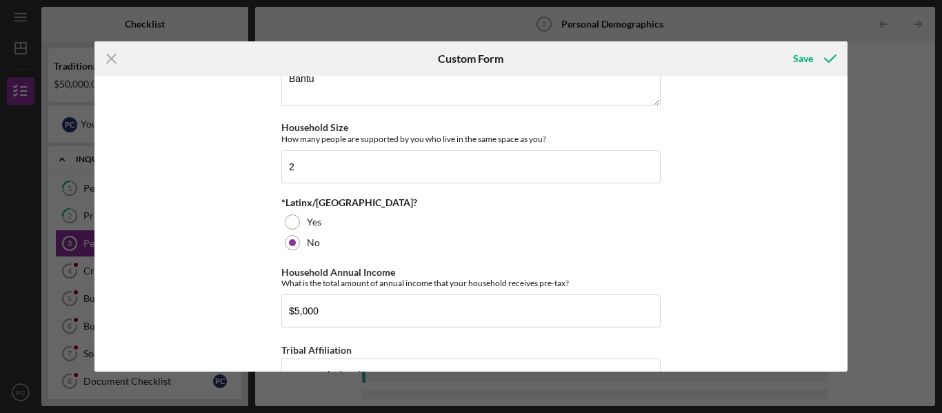
scroll to position [554, 0]
click at [327, 314] on input "$5,000" at bounding box center [470, 310] width 379 height 33
type input "$5"
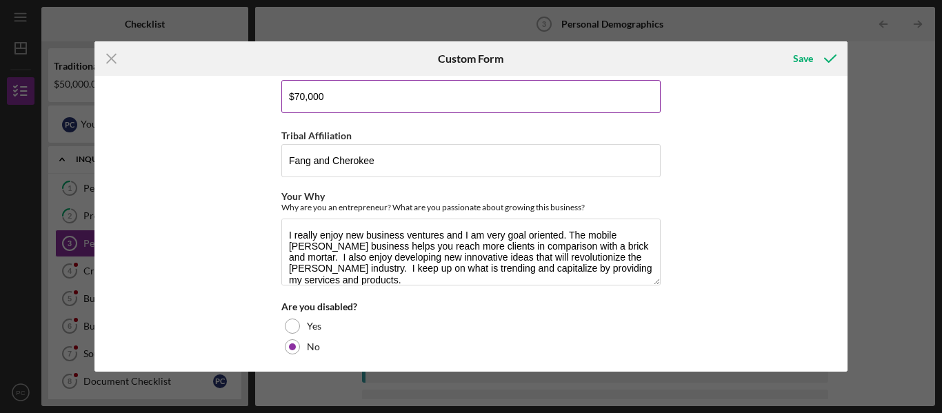
scroll to position [774, 0]
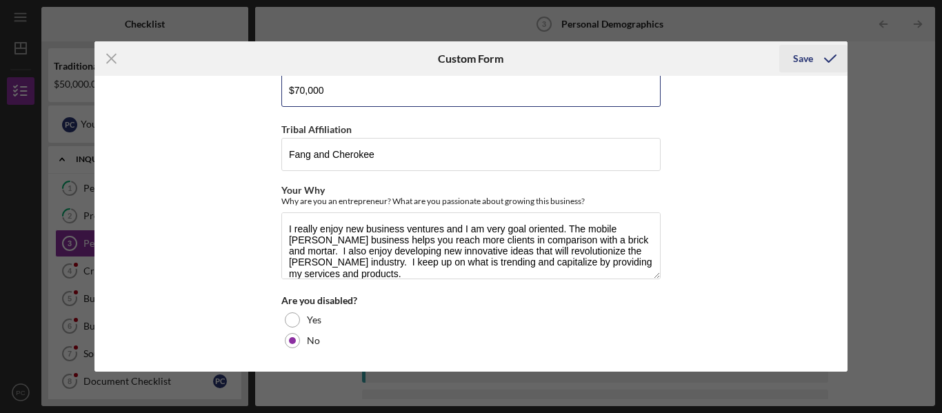
type input "$70,000"
click at [808, 59] on div "Save" at bounding box center [803, 59] width 20 height 28
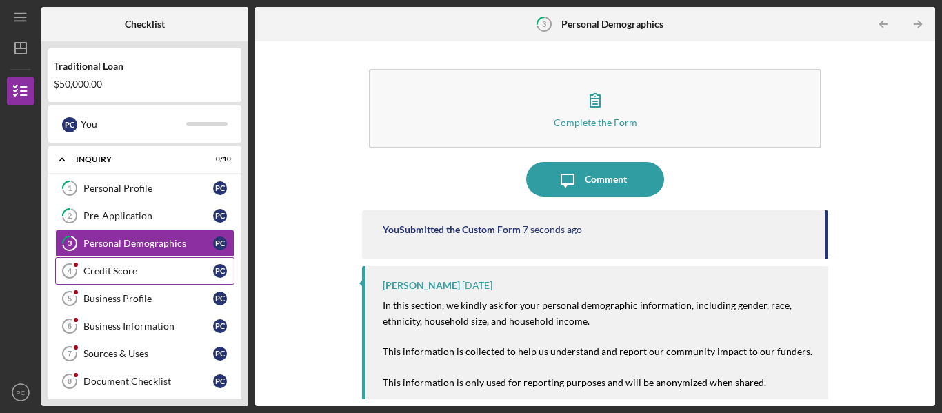
click at [141, 265] on link "Credit Score 4 Credit Score P C" at bounding box center [144, 271] width 179 height 28
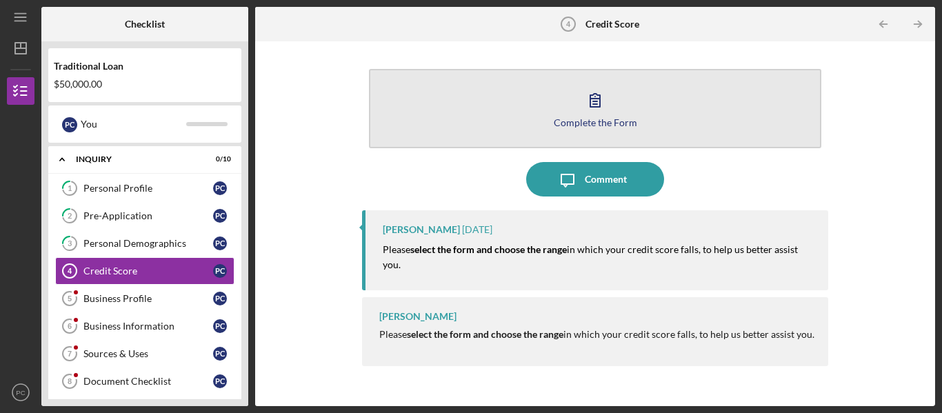
click at [605, 113] on icon "button" at bounding box center [595, 100] width 34 height 34
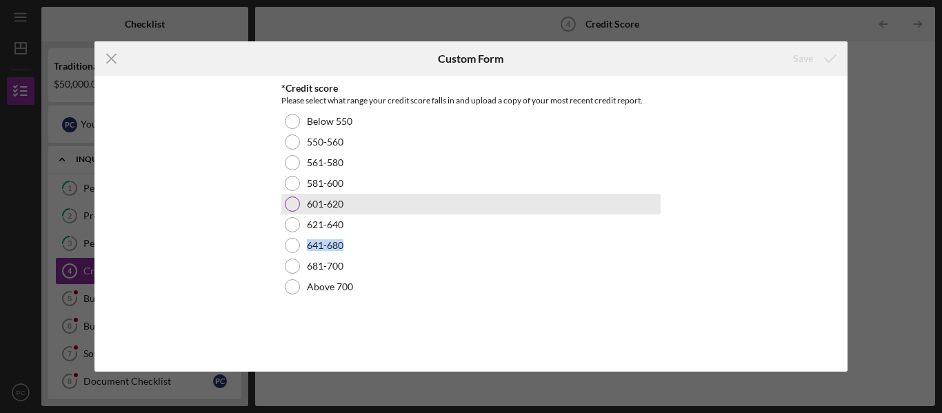
drag, startPoint x: 749, startPoint y: 243, endPoint x: 490, endPoint y: 207, distance: 261.0
click at [490, 207] on div "*Credit score Please select what range your credit score falls in and upload a …" at bounding box center [471, 224] width 754 height 296
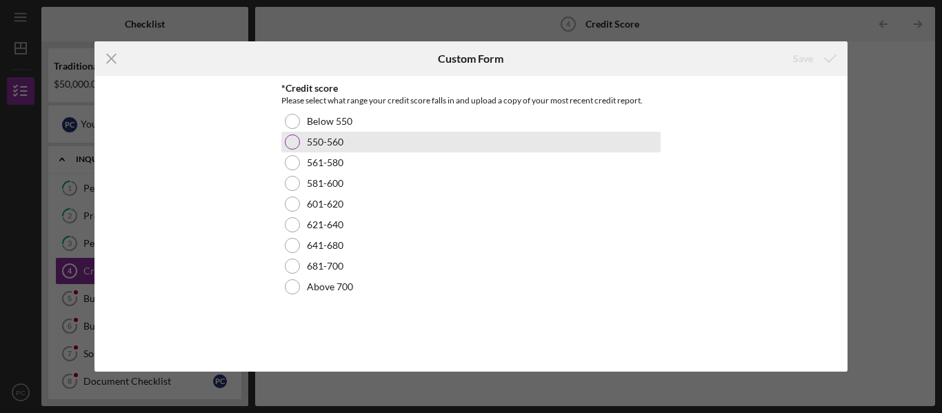
click at [291, 148] on div at bounding box center [292, 141] width 15 height 15
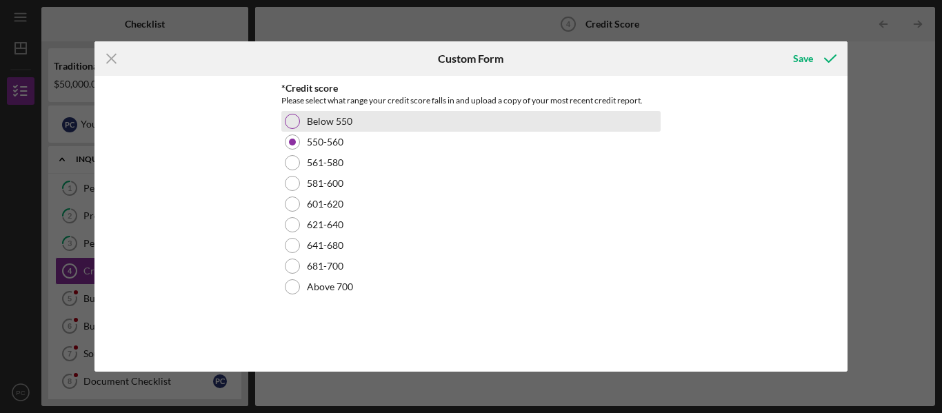
click at [294, 119] on div at bounding box center [292, 121] width 15 height 15
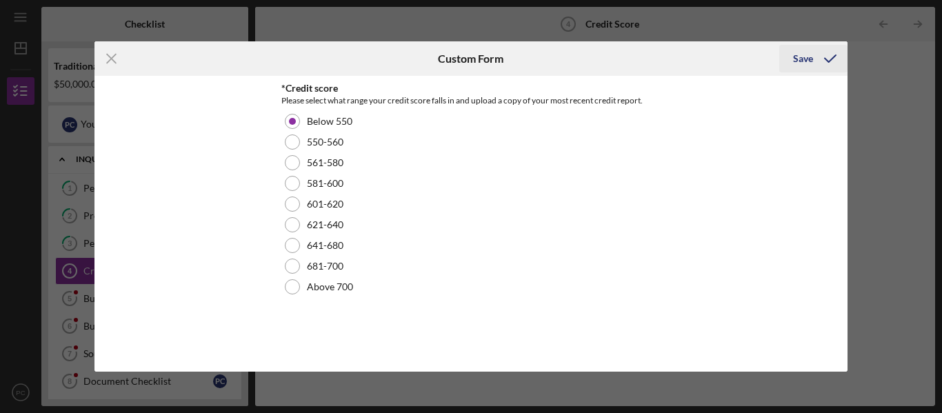
click at [794, 65] on div "Save" at bounding box center [803, 59] width 20 height 28
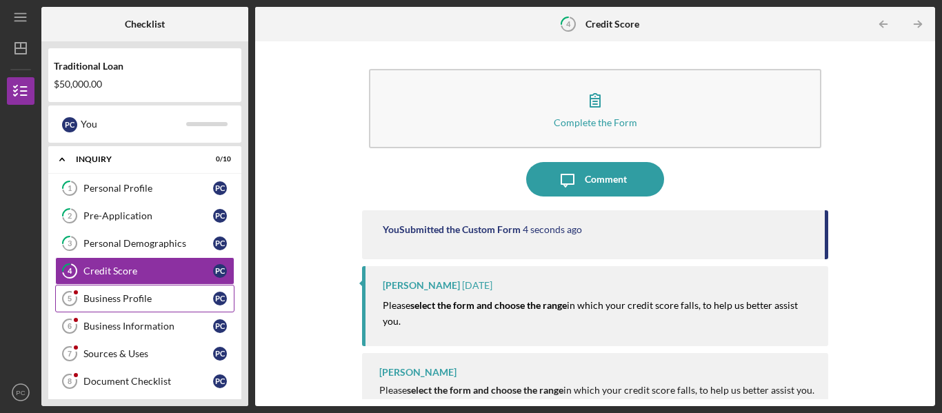
click at [134, 295] on div "Business Profile" at bounding box center [148, 298] width 130 height 11
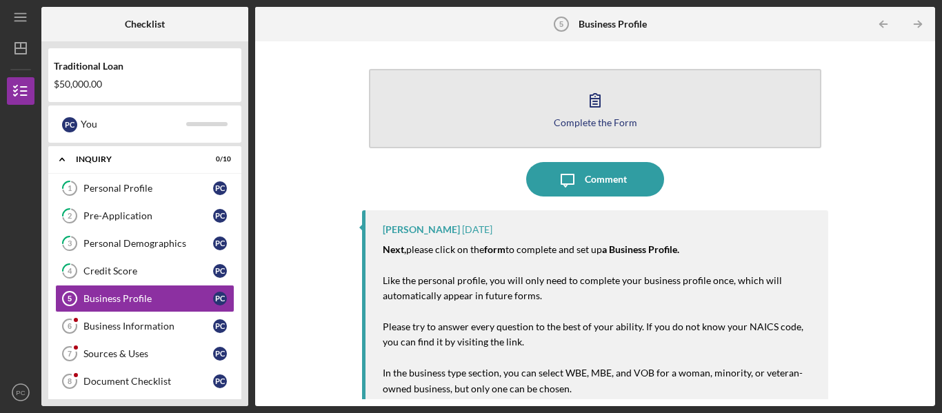
click at [607, 98] on icon "button" at bounding box center [595, 100] width 34 height 34
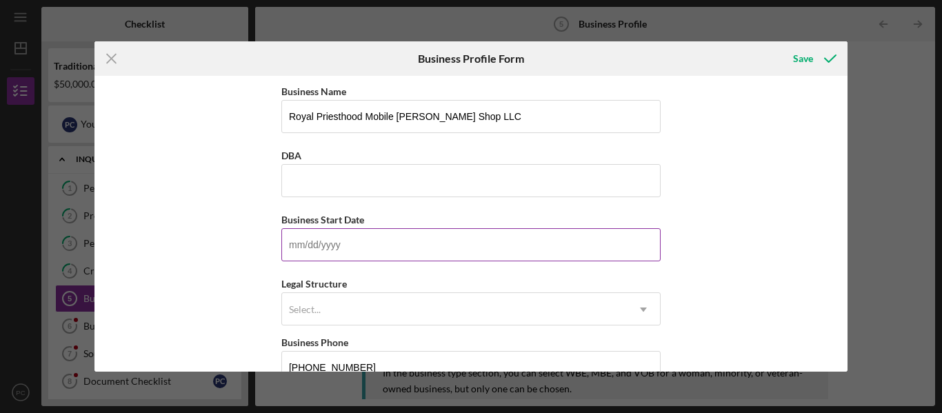
click at [358, 250] on input "Business Start Date" at bounding box center [470, 244] width 379 height 33
type input "0m/dd/yyyy"
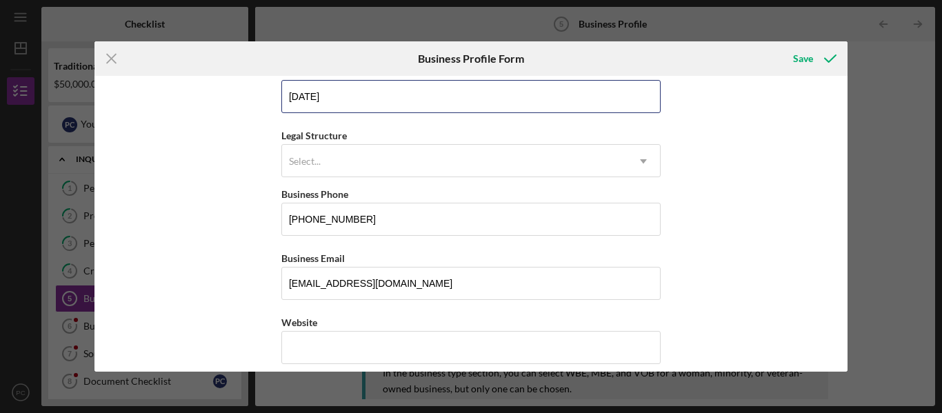
scroll to position [150, 0]
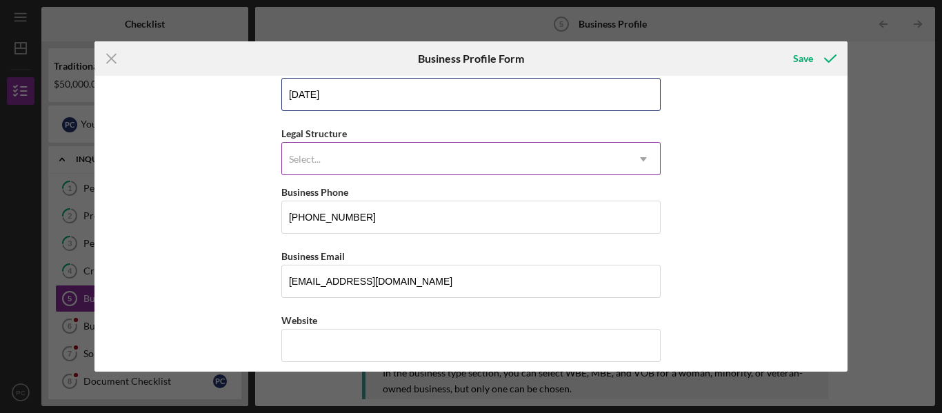
type input "[DATE]"
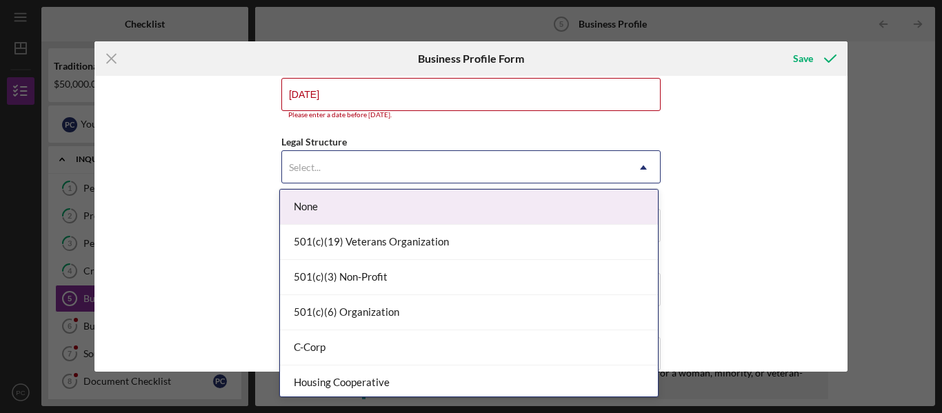
click at [363, 157] on div "Select..." at bounding box center [454, 168] width 345 height 32
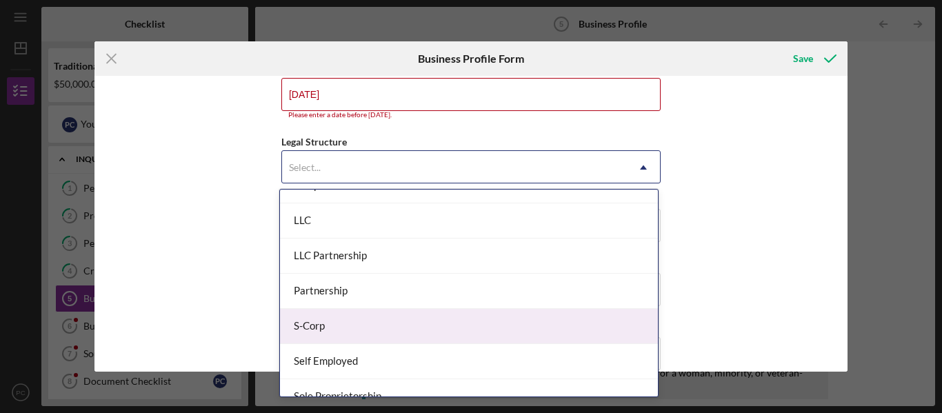
scroll to position [232, 0]
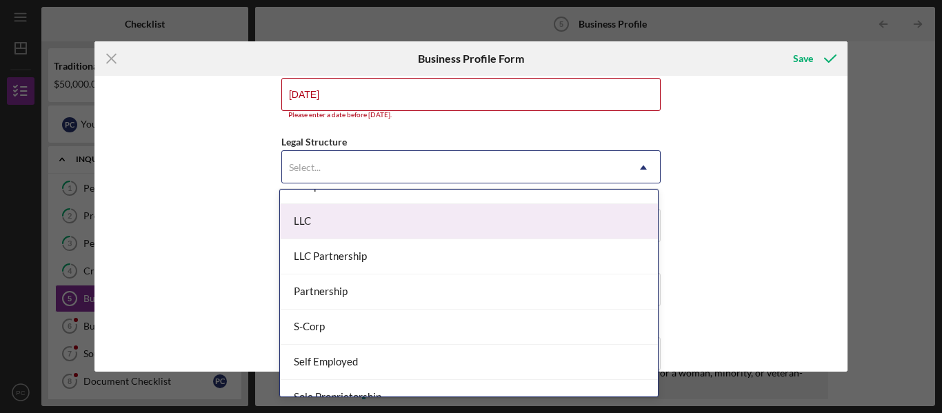
click at [348, 225] on div "LLC" at bounding box center [469, 221] width 378 height 35
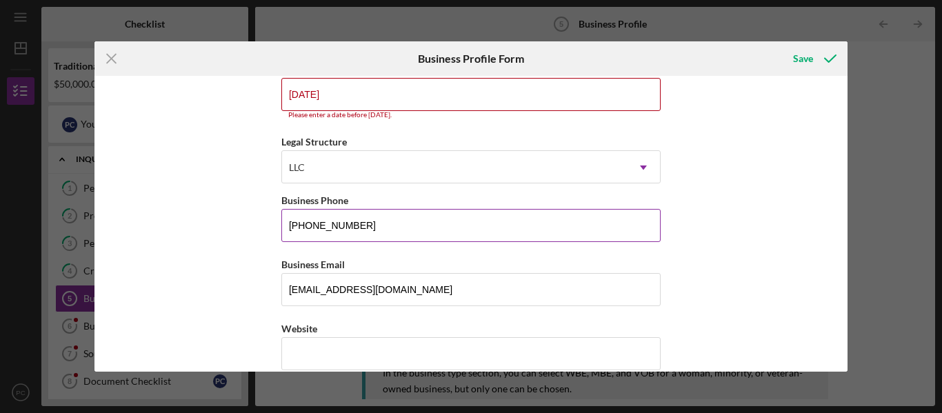
click at [404, 232] on input "[PHONE_NUMBER]" at bounding box center [470, 225] width 379 height 33
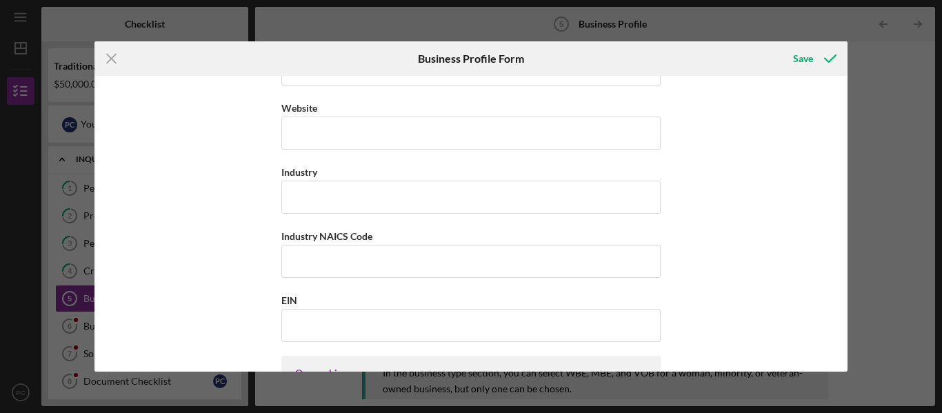
scroll to position [372, 0]
type input "[PHONE_NUMBER]"
click at [447, 204] on input "Industry" at bounding box center [470, 196] width 379 height 33
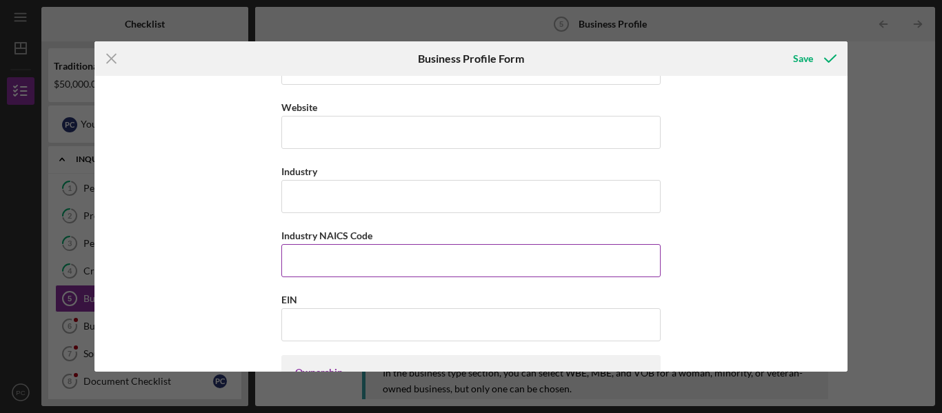
click at [408, 255] on input "Industry NAICS Code" at bounding box center [470, 260] width 379 height 33
type input "812111"
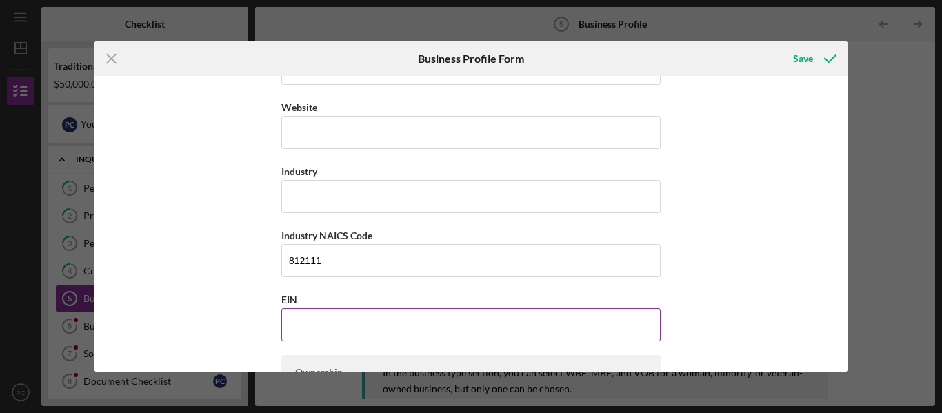
click at [330, 324] on input "EIN" at bounding box center [470, 324] width 379 height 33
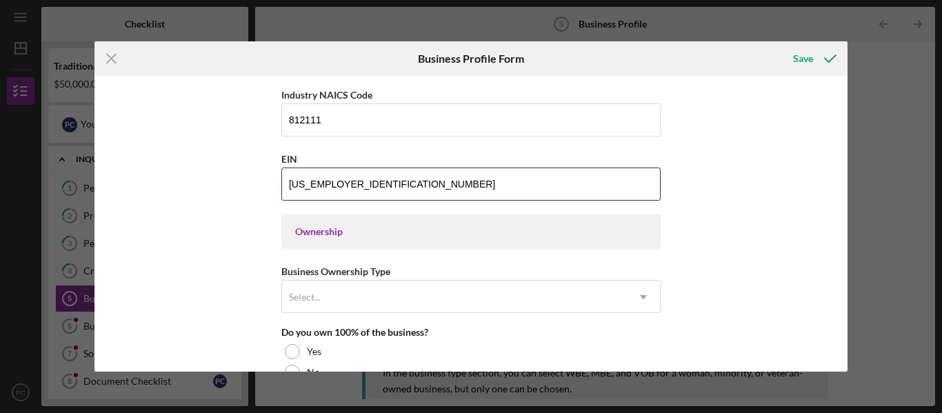
scroll to position [513, 0]
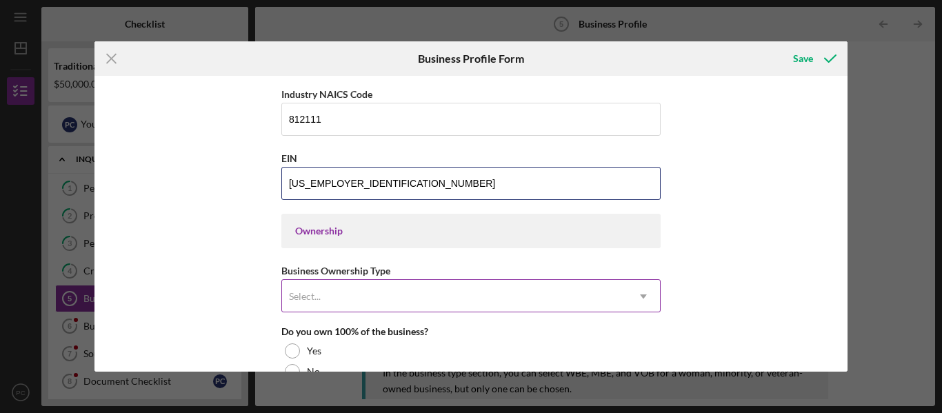
type input "[US_EMPLOYER_IDENTIFICATION_NUMBER]"
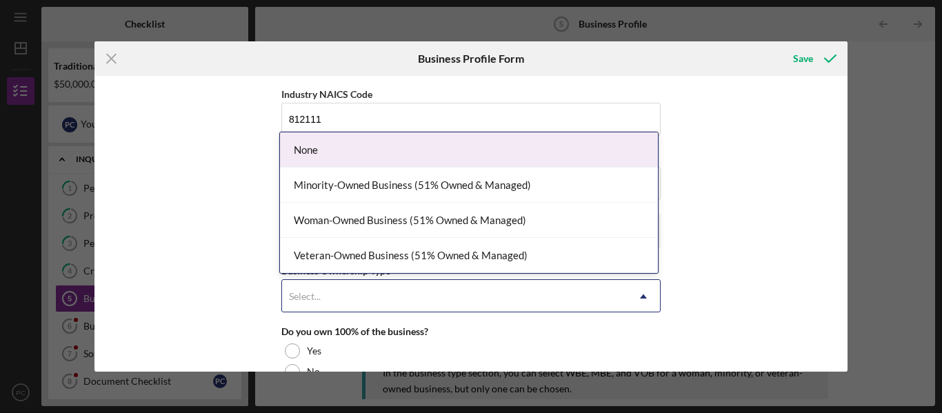
click at [324, 295] on div "Select..." at bounding box center [454, 297] width 345 height 32
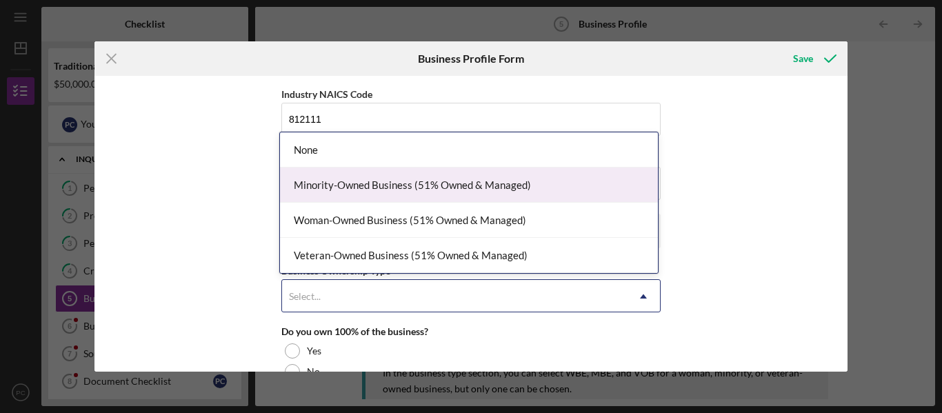
click at [400, 188] on div "Minority-Owned Business (51% Owned & Managed)" at bounding box center [469, 185] width 378 height 35
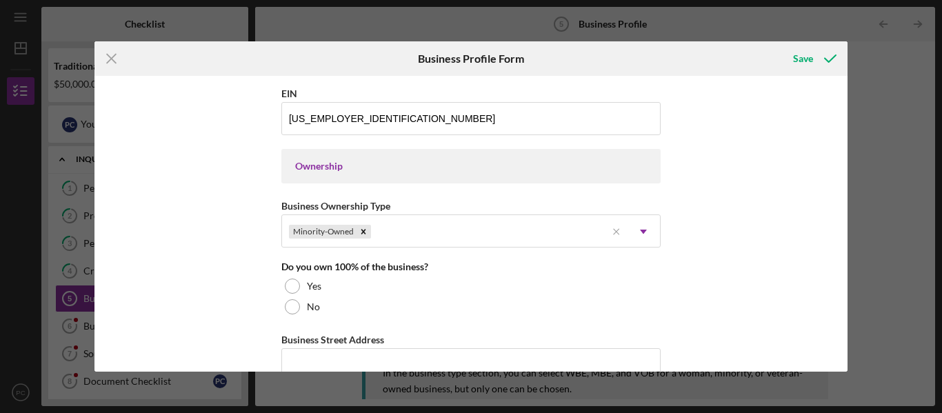
scroll to position [579, 0]
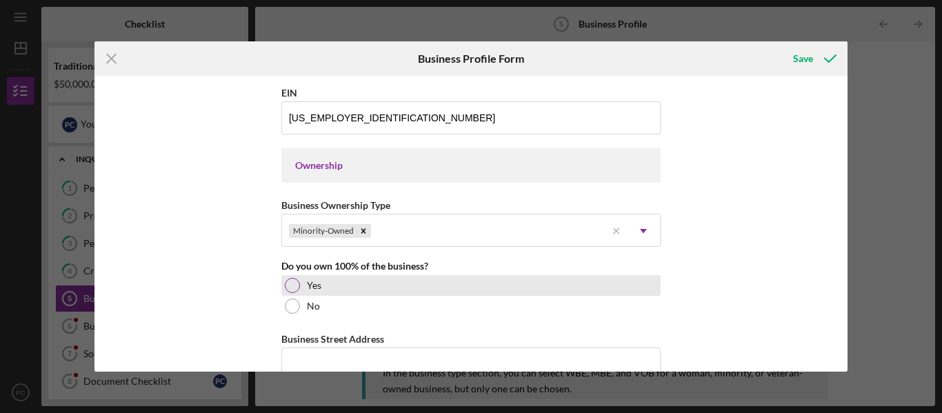
click at [303, 283] on div "Yes" at bounding box center [470, 285] width 379 height 21
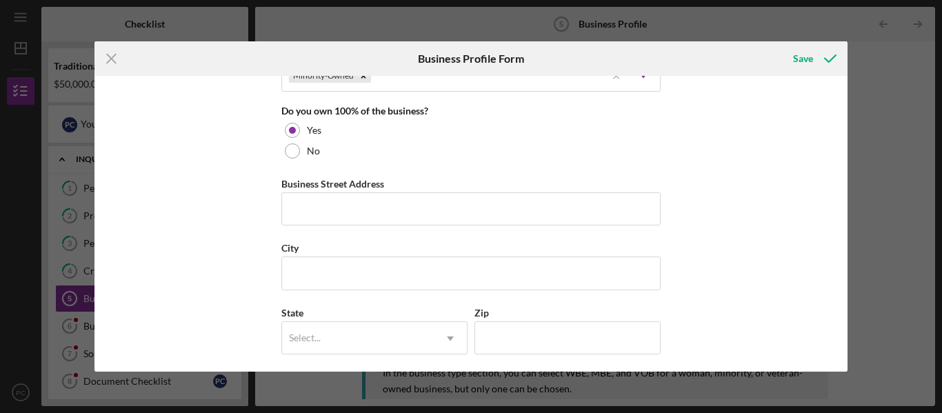
scroll to position [734, 0]
click at [360, 203] on input "Business Street Address" at bounding box center [470, 208] width 379 height 33
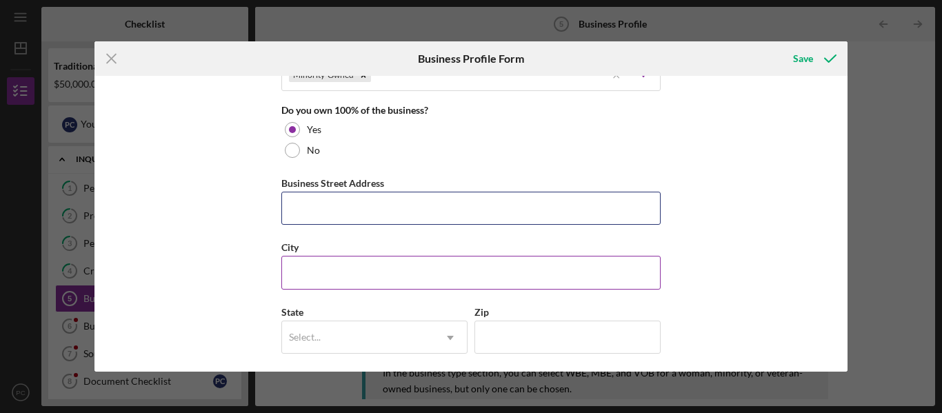
type input "[STREET_ADDRESS]"
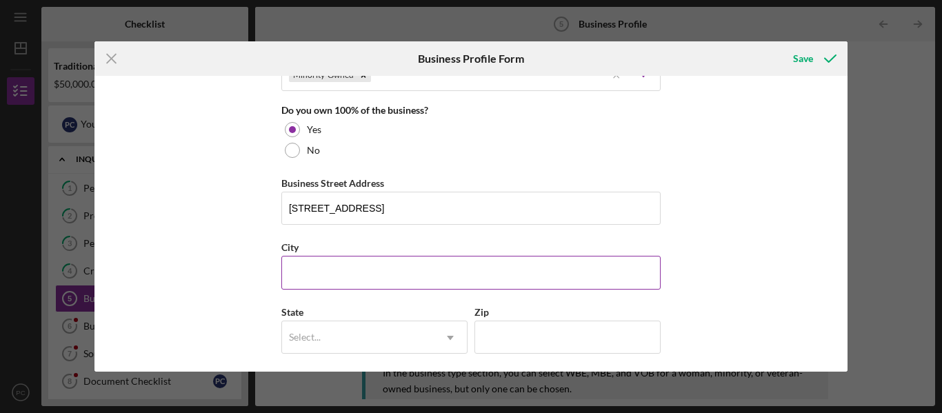
type input "[GEOGRAPHIC_DATA]"
type input "OH"
type input "43140"
type input "OH"
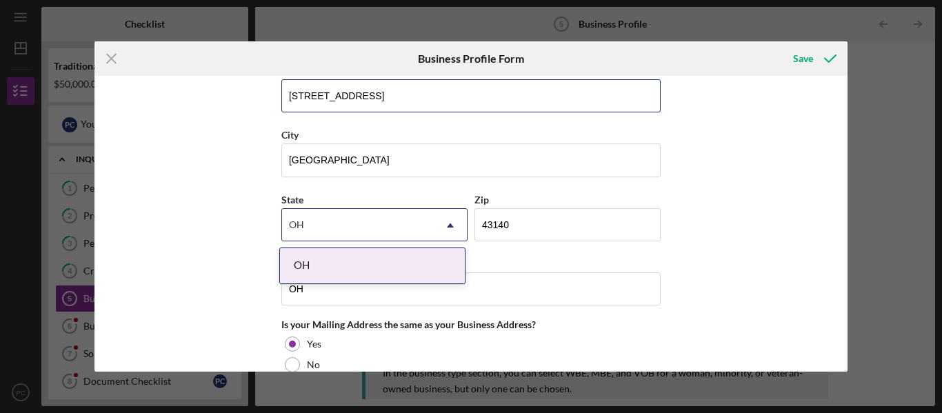
scroll to position [847, 0]
click at [440, 261] on div "OH" at bounding box center [372, 264] width 185 height 35
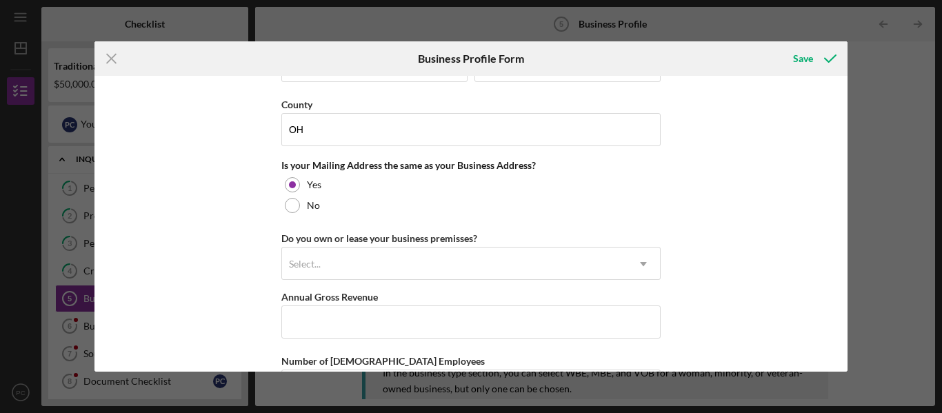
scroll to position [1008, 0]
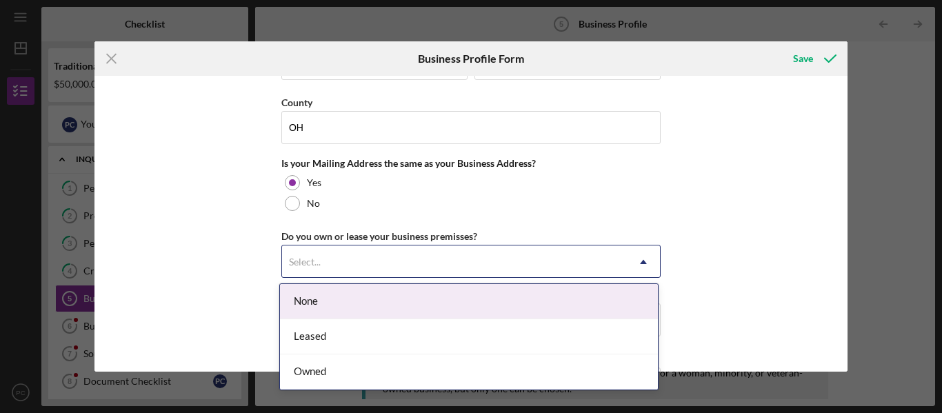
click at [479, 261] on div "Select..." at bounding box center [454, 262] width 345 height 32
click at [329, 301] on div "None" at bounding box center [469, 301] width 378 height 35
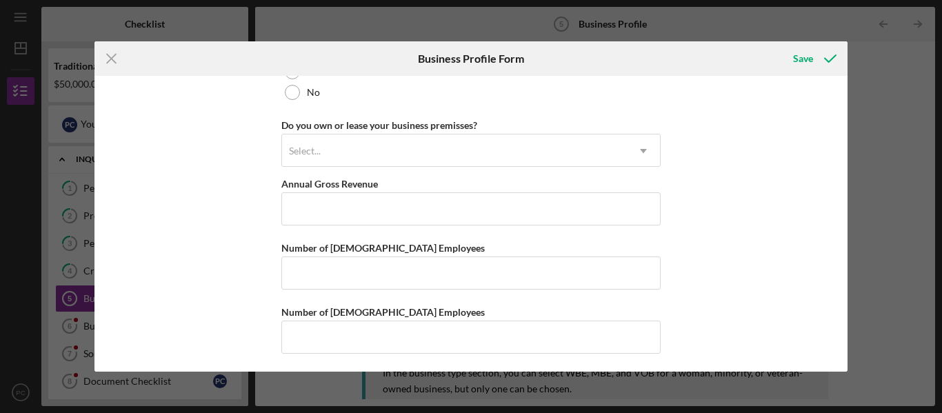
scroll to position [1120, 0]
click at [452, 207] on input "Annual Gross Revenue" at bounding box center [470, 208] width 379 height 33
click at [377, 203] on input "Annual Gross Revenue" at bounding box center [470, 208] width 379 height 33
type input "$0"
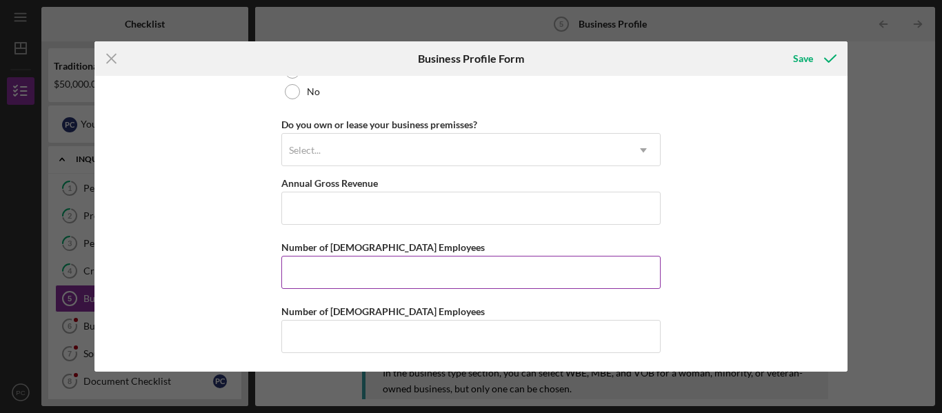
click at [328, 284] on input "Number of [DEMOGRAPHIC_DATA] Employees" at bounding box center [470, 272] width 379 height 33
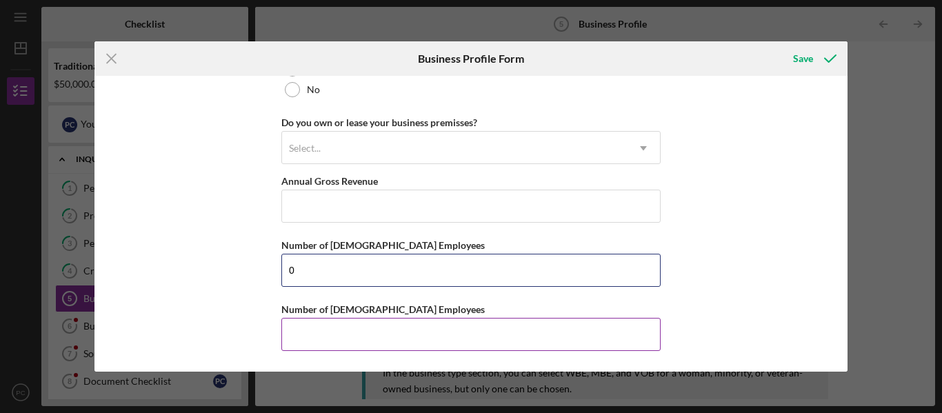
type input "0"
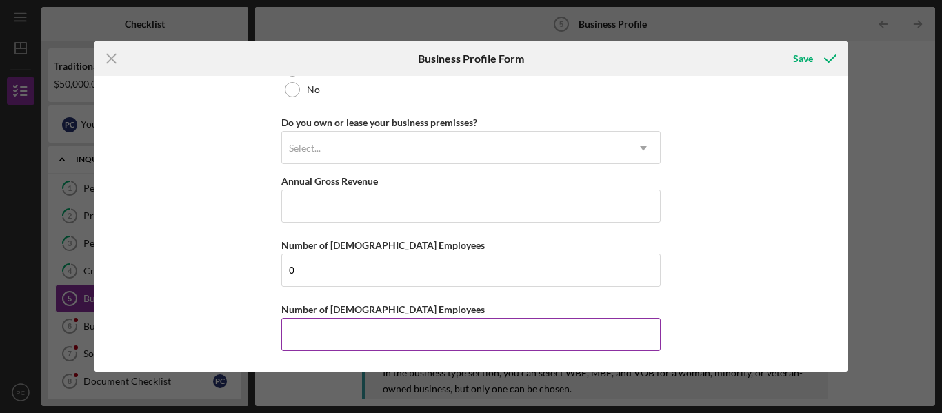
click at [339, 340] on input "Number of [DEMOGRAPHIC_DATA] Employees" at bounding box center [470, 334] width 379 height 33
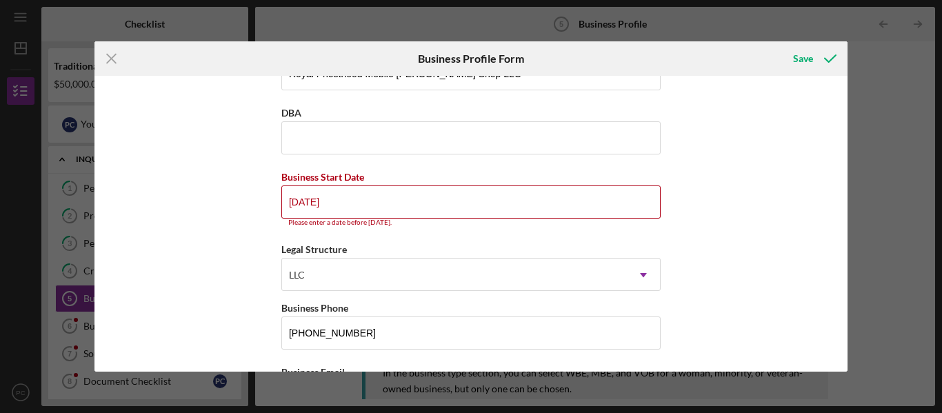
scroll to position [42, 0]
type input "0"
click at [342, 208] on input "[DATE]" at bounding box center [470, 202] width 379 height 33
type input "0m/dd/yyyy"
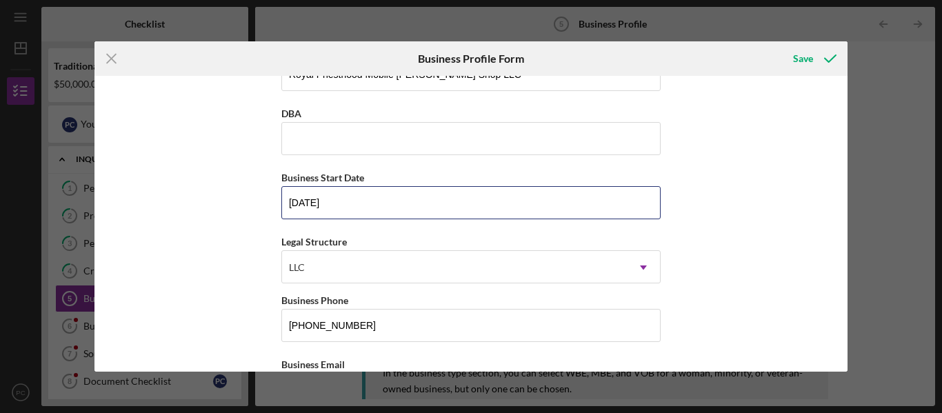
type input "[DATE]"
click at [226, 276] on div "Business Name Royal Priesthood Mobile [PERSON_NAME] Shop LLC DBA Business Start…" at bounding box center [471, 224] width 754 height 296
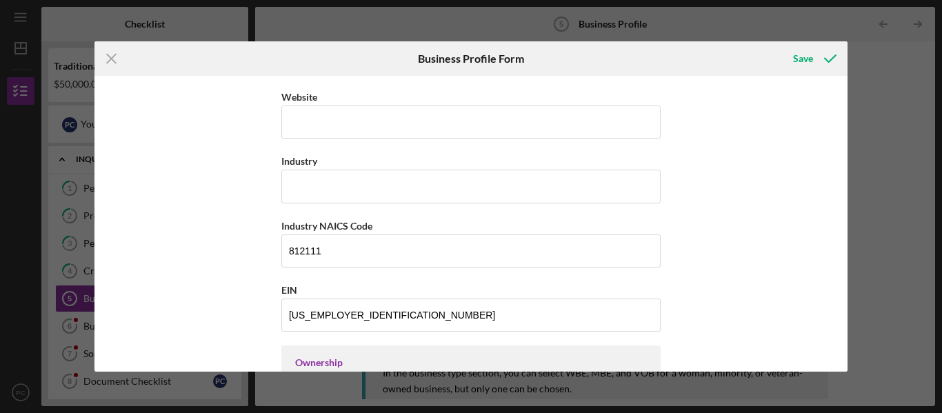
scroll to position [374, 0]
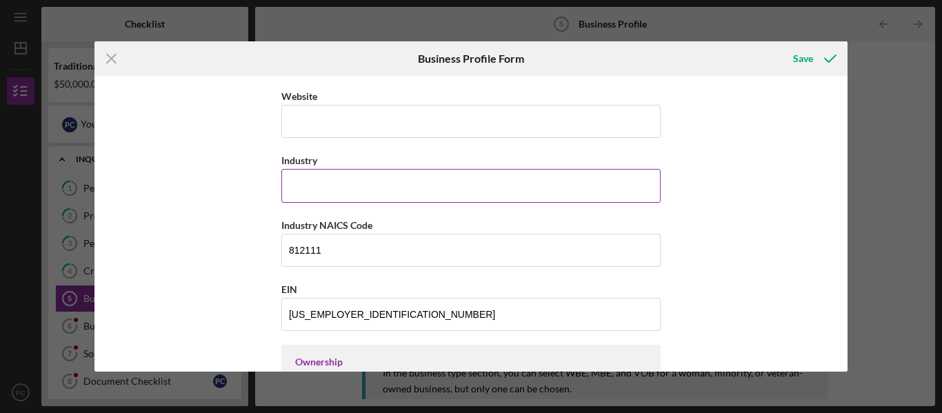
click at [364, 193] on input "Industry" at bounding box center [470, 185] width 379 height 33
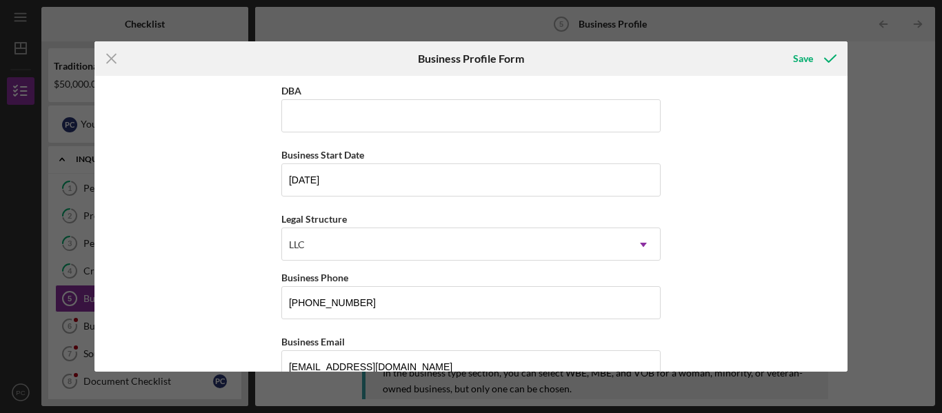
scroll to position [0, 0]
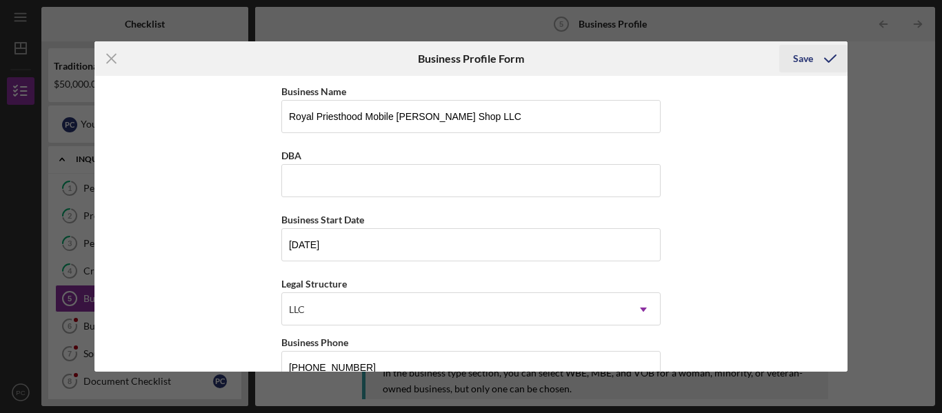
type input "Personal Care Services"
click at [807, 59] on div "Save" at bounding box center [803, 59] width 20 height 28
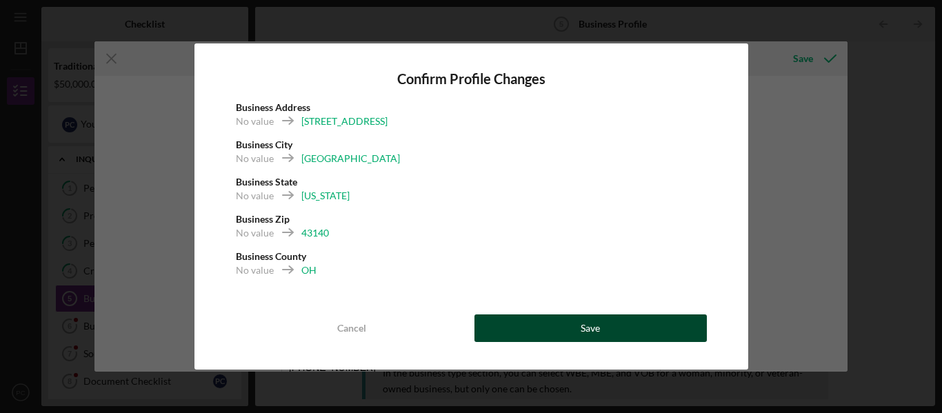
click at [601, 323] on button "Save" at bounding box center [590, 328] width 232 height 28
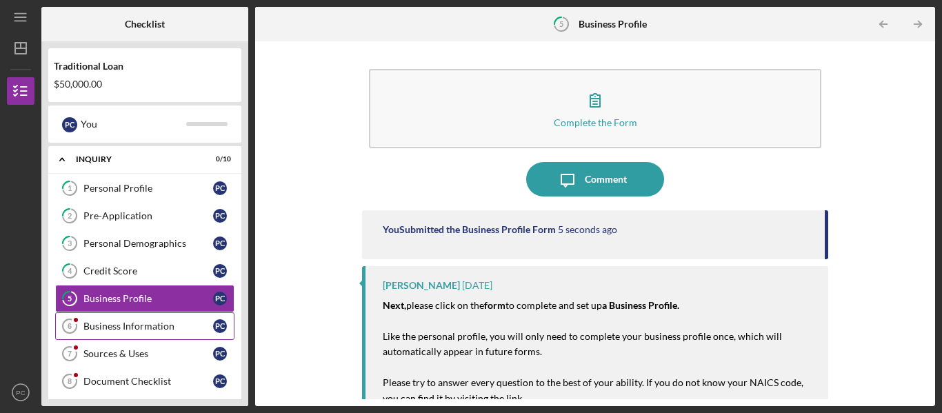
click at [152, 325] on div "Business Information" at bounding box center [148, 326] width 130 height 11
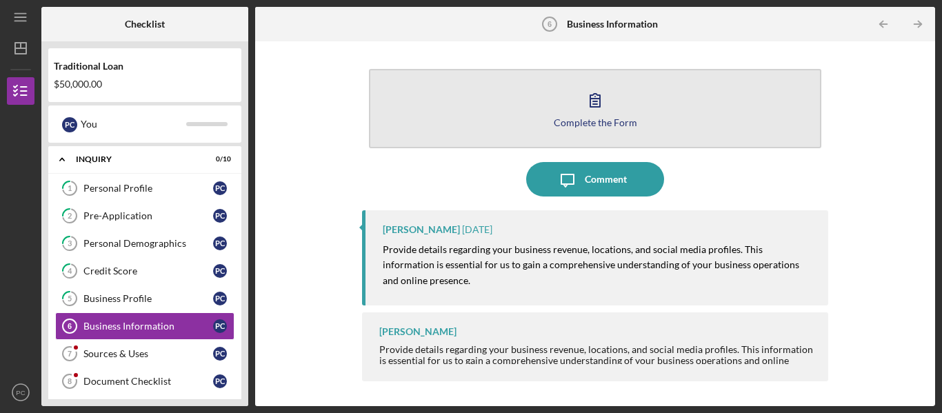
click at [592, 105] on icon "button" at bounding box center [595, 100] width 34 height 34
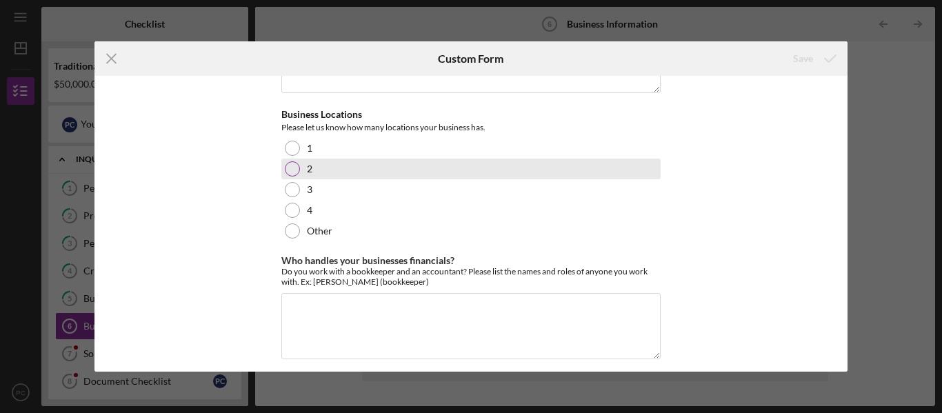
scroll to position [94, 0]
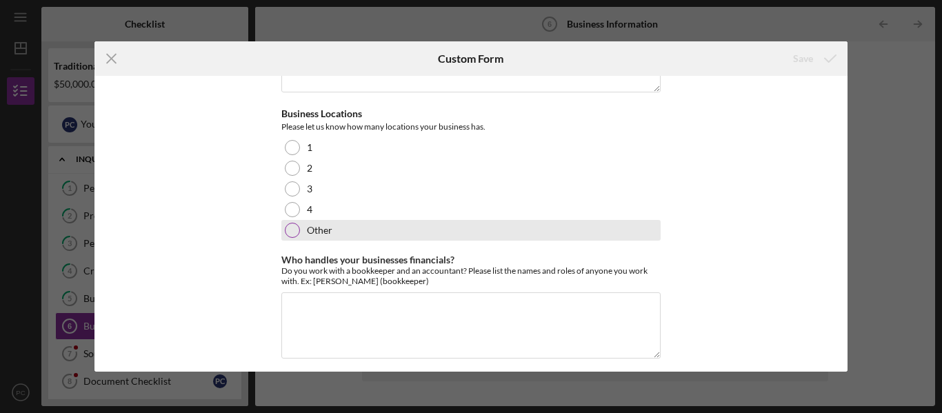
click at [285, 238] on div at bounding box center [292, 230] width 15 height 15
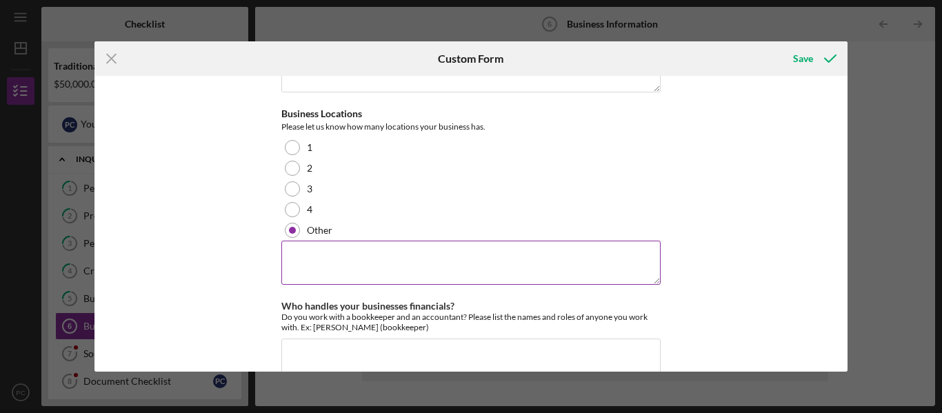
click at [311, 268] on textarea at bounding box center [470, 263] width 379 height 44
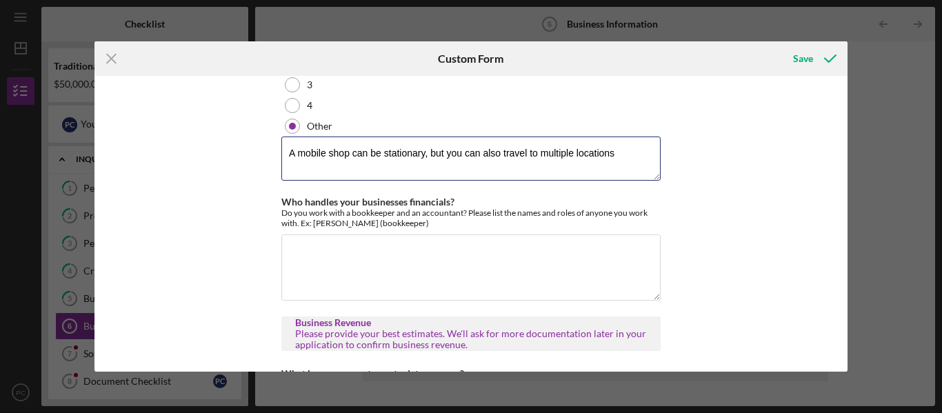
scroll to position [199, 0]
type textarea "A mobile shop can be stationary, but you can also travel to multiple locations"
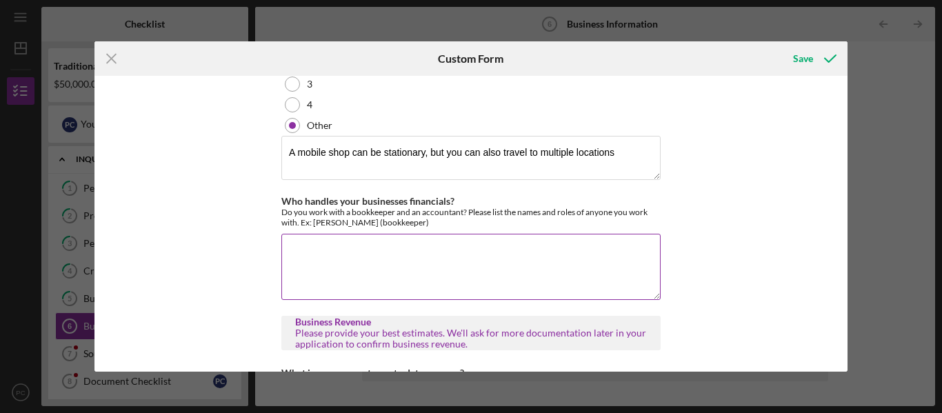
click at [301, 258] on textarea "Who handles your businesses financials?" at bounding box center [470, 267] width 379 height 66
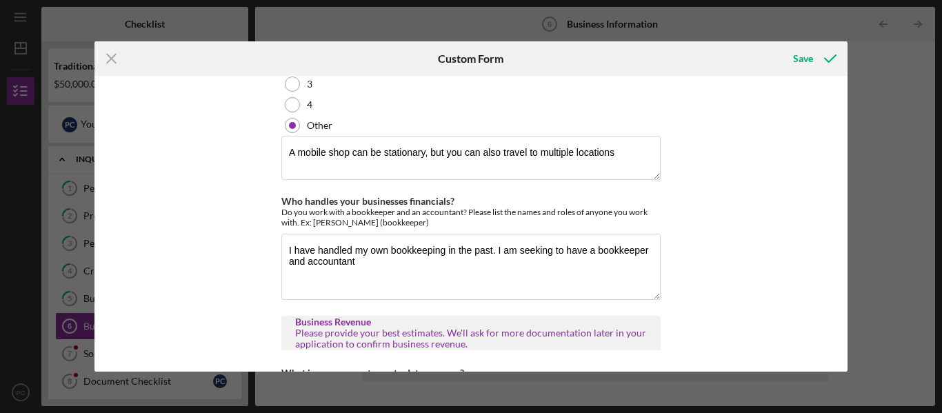
click at [784, 255] on div "Business Description What products or services do you sell, who are your custom…" at bounding box center [471, 224] width 754 height 296
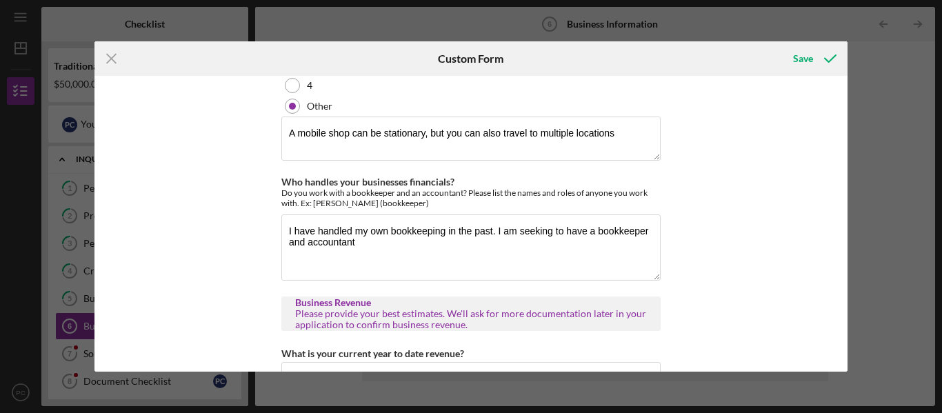
scroll to position [219, 0]
click at [367, 251] on textarea "I have handled my own bookkeeping in the past. I am seeking to have a bookkeepe…" at bounding box center [470, 247] width 379 height 66
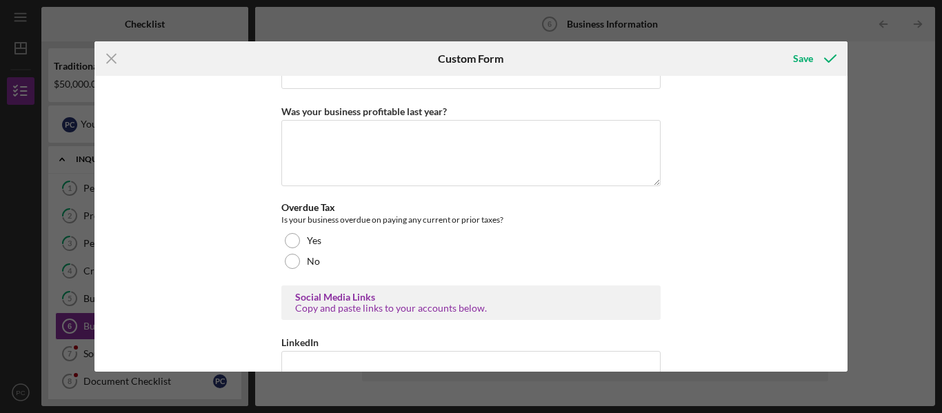
scroll to position [527, 0]
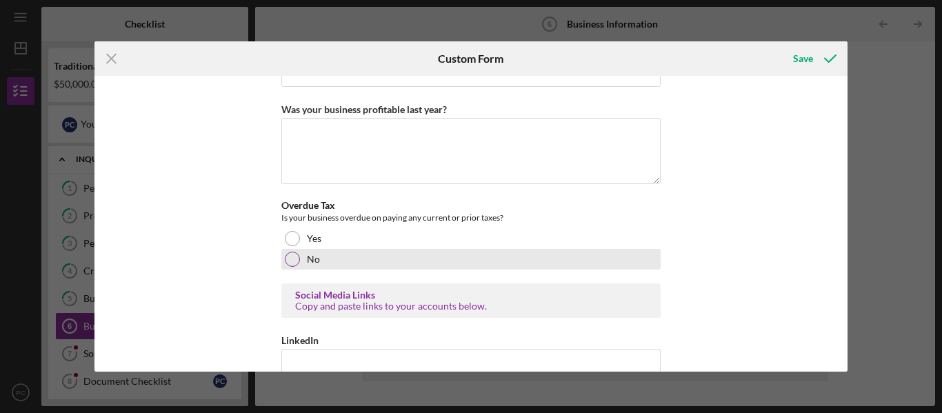
type textarea "I have handled my own bookkeeping in the past. I am seeking to have a bookkeepe…"
click at [292, 267] on div at bounding box center [292, 259] width 15 height 15
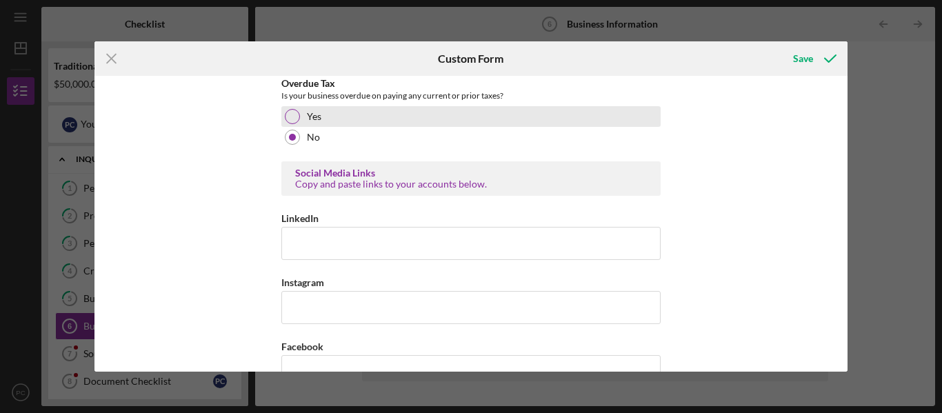
scroll to position [651, 0]
